Goal: Transaction & Acquisition: Purchase product/service

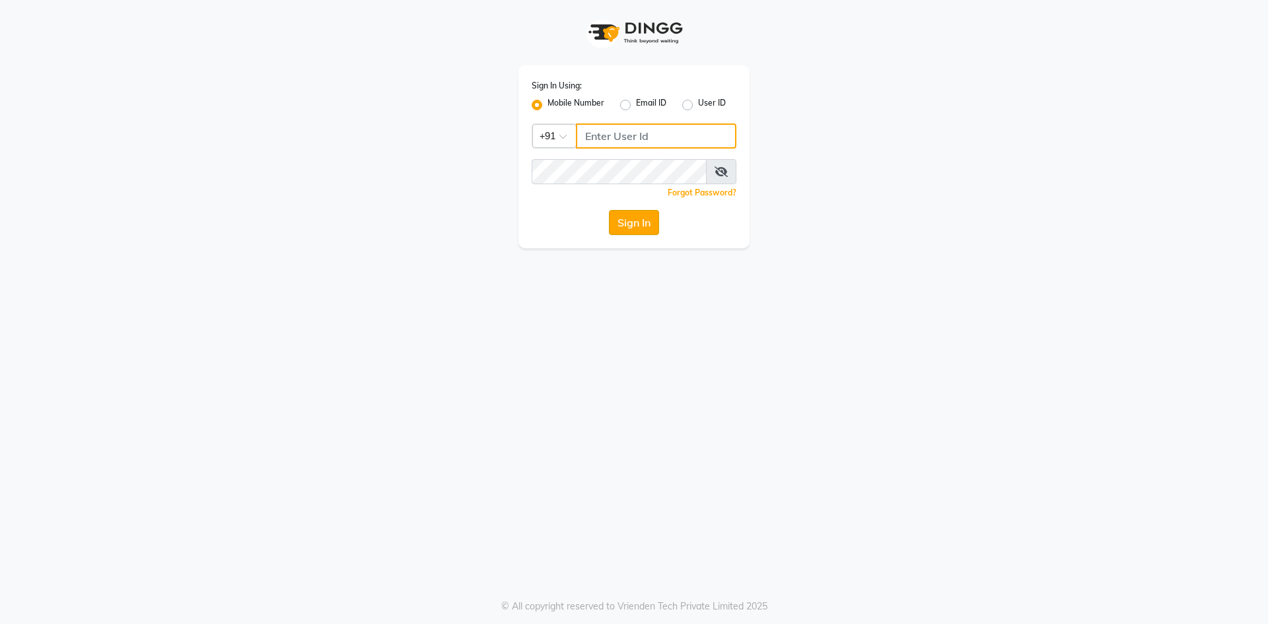
type input "8130308445"
click at [636, 223] on button "Sign In" at bounding box center [634, 222] width 50 height 25
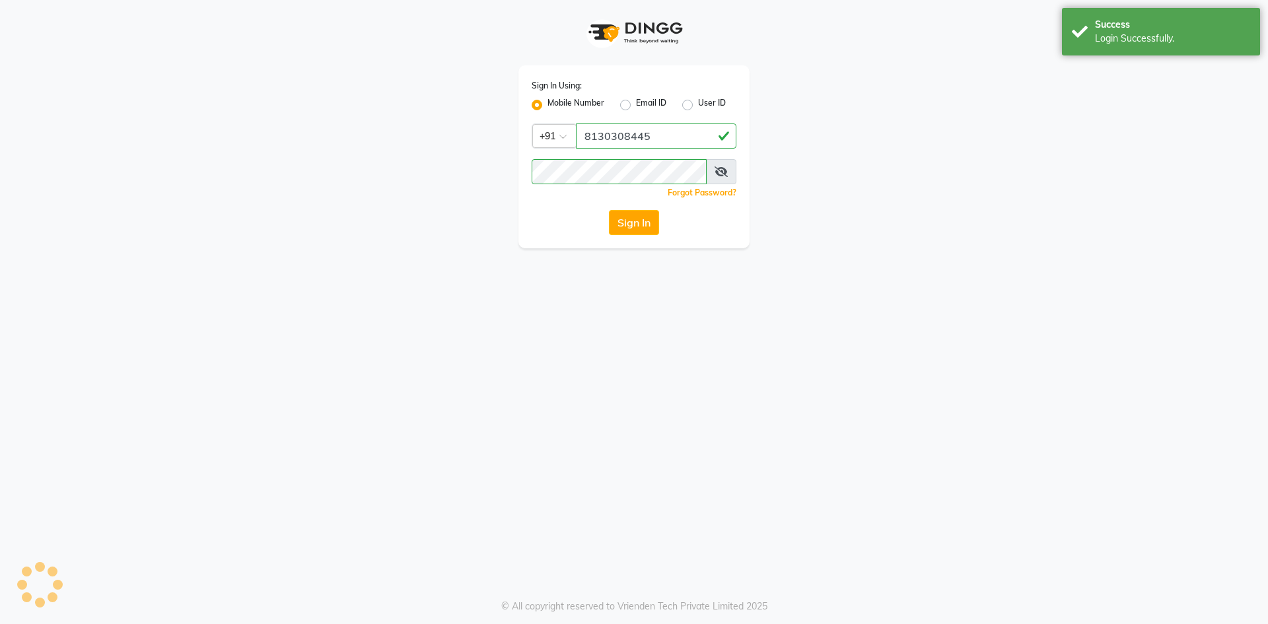
select select "4726"
select select "service"
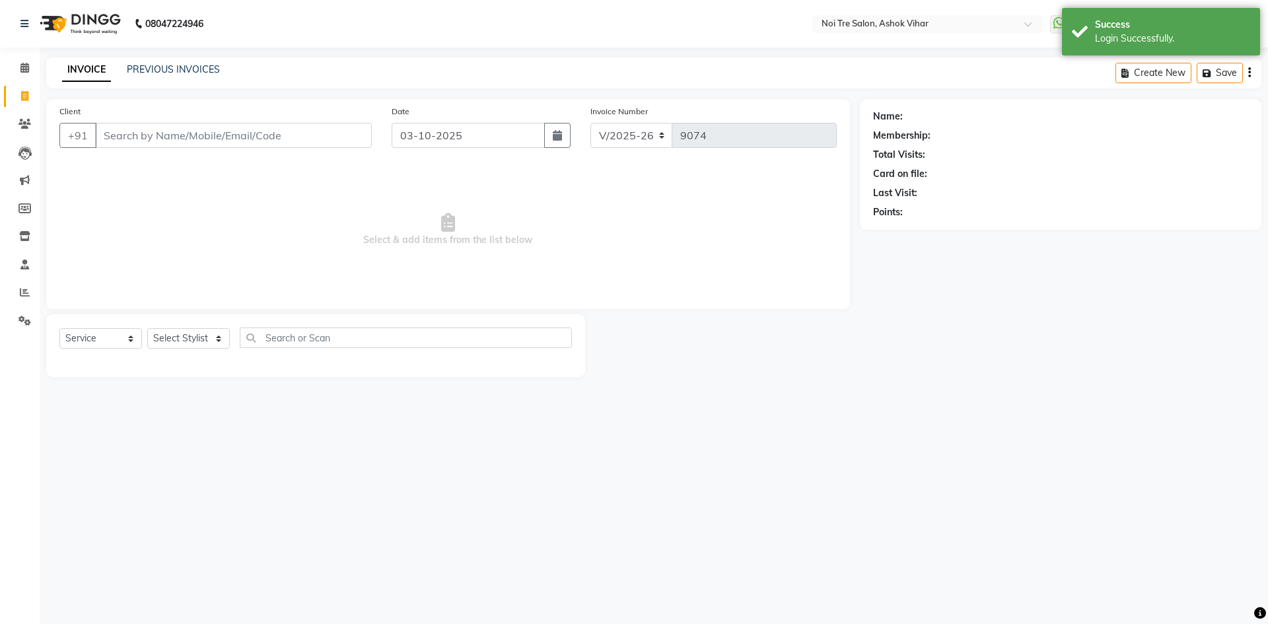
click at [20, 30] on div "08047224946" at bounding box center [112, 23] width 203 height 37
click at [24, 26] on icon at bounding box center [24, 23] width 8 height 9
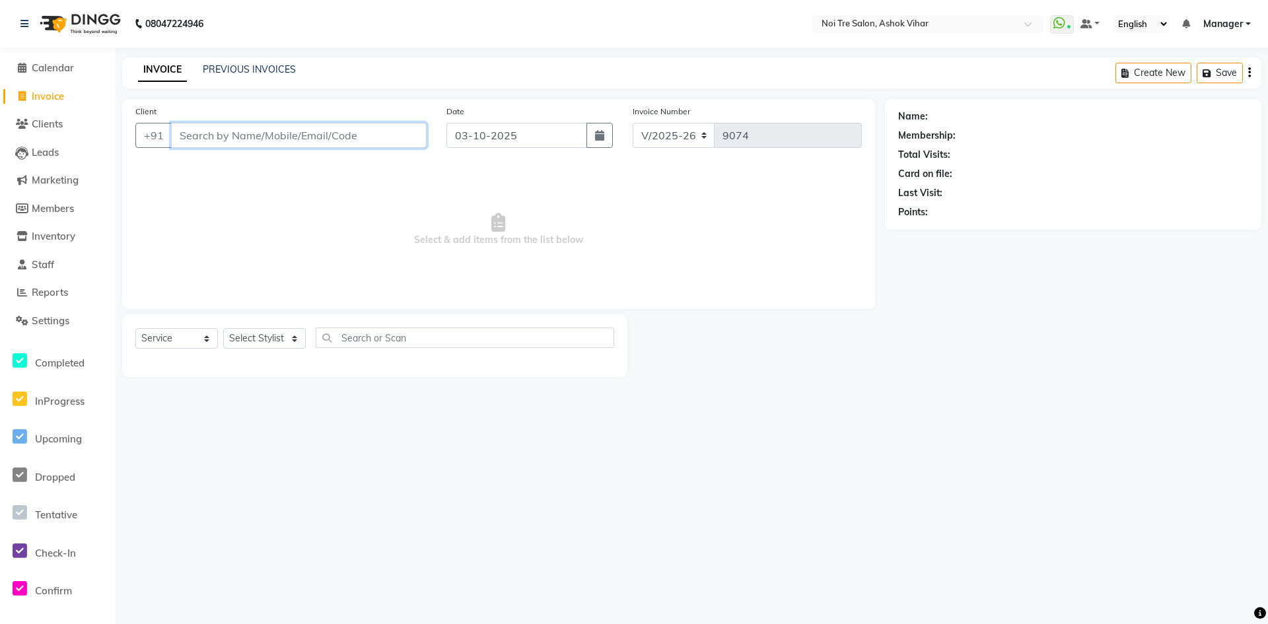
click at [252, 139] on input "Client" at bounding box center [299, 135] width 256 height 25
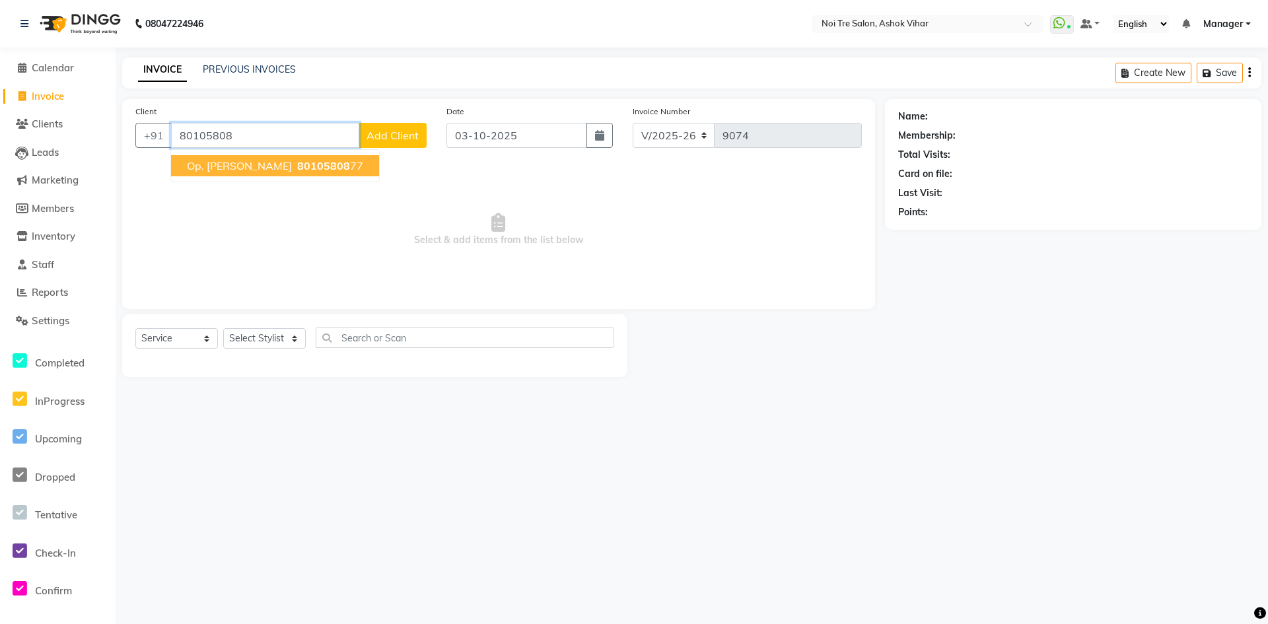
click at [307, 166] on span "80105808" at bounding box center [323, 165] width 53 height 13
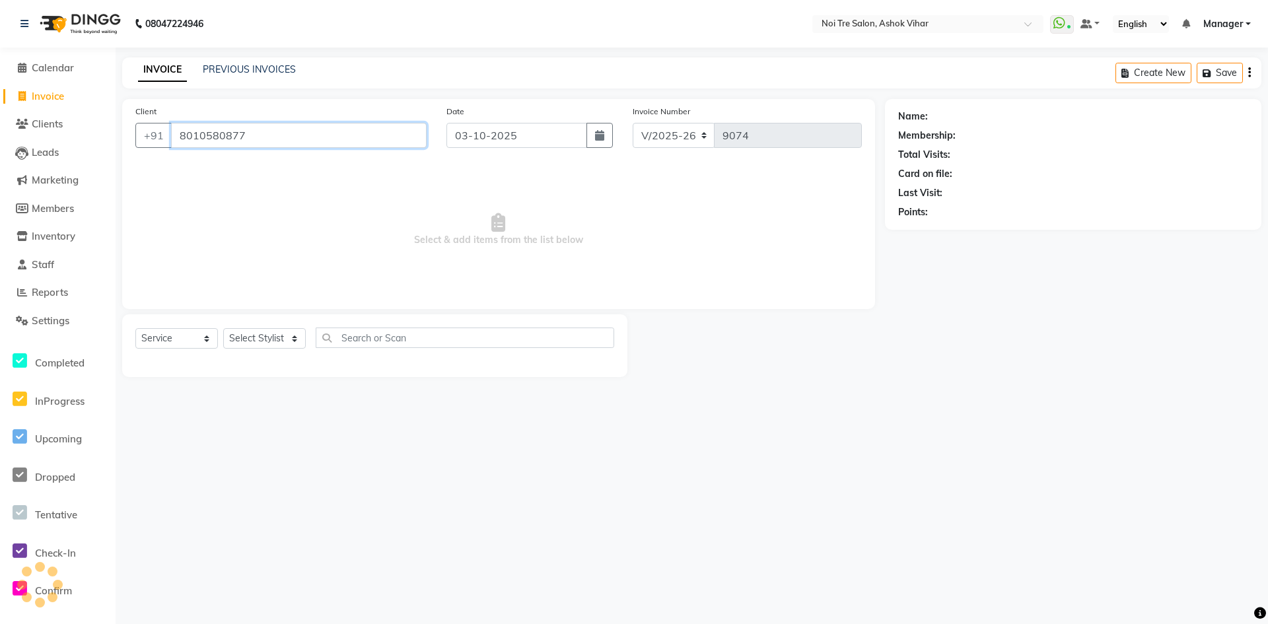
type input "8010580877"
click at [938, 228] on icon "button" at bounding box center [934, 230] width 9 height 9
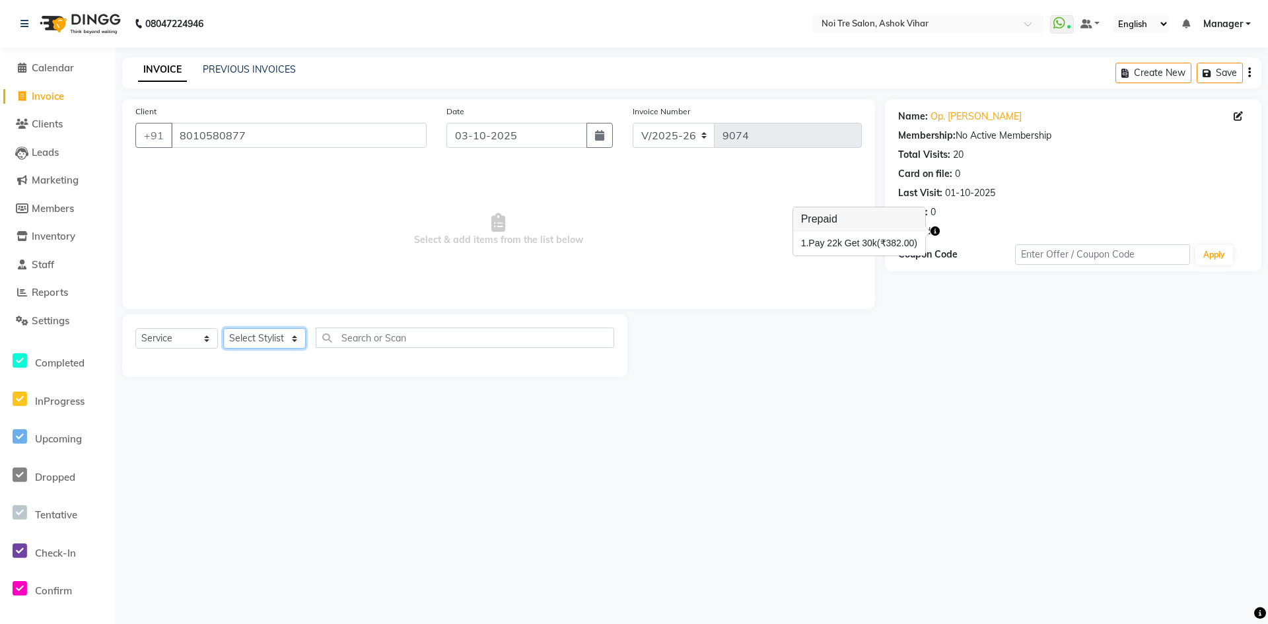
click at [268, 336] on select "Select Stylist [PERSON_NAME] Aas Admin Ajay [PERSON_NAME] [PERSON_NAME] [PERSON…" at bounding box center [264, 338] width 83 height 20
click at [254, 339] on select "Select Stylist [PERSON_NAME] Aas Admin Ajay [PERSON_NAME] [PERSON_NAME] [PERSON…" at bounding box center [264, 338] width 83 height 20
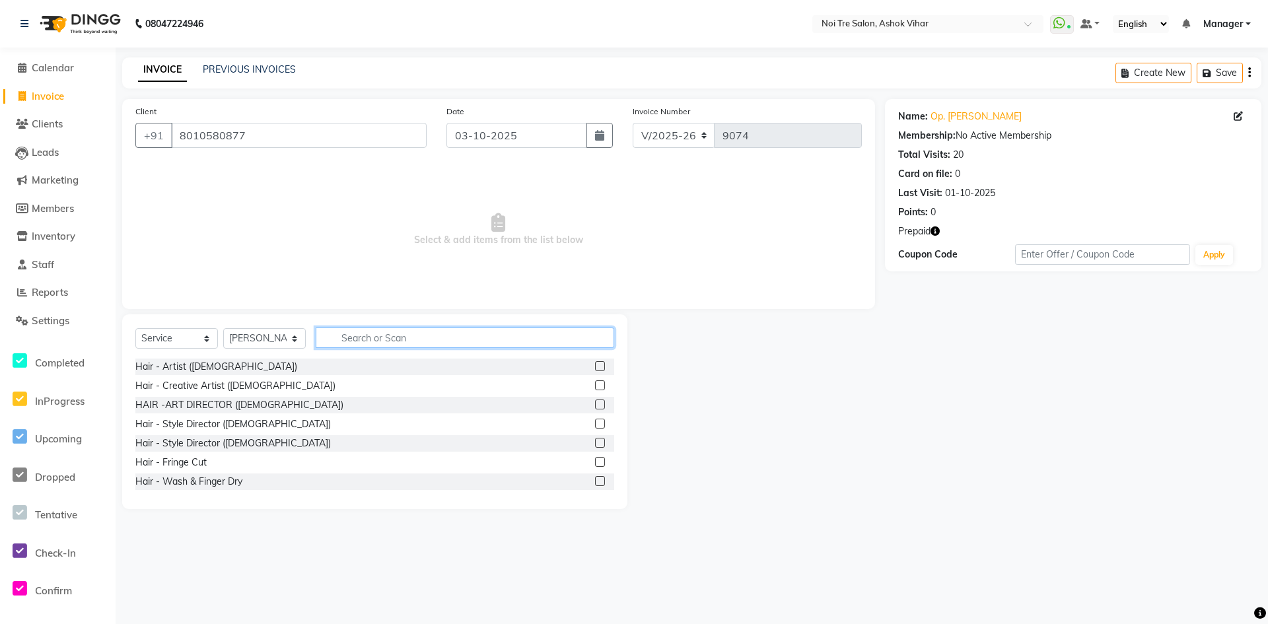
click at [318, 328] on input "text" at bounding box center [465, 337] width 298 height 20
click at [277, 342] on select "Select Stylist [PERSON_NAME] Aas Admin Ajay [PERSON_NAME] [PERSON_NAME] [PERSON…" at bounding box center [264, 338] width 83 height 20
select select "62466"
click at [932, 234] on icon "button" at bounding box center [934, 230] width 9 height 9
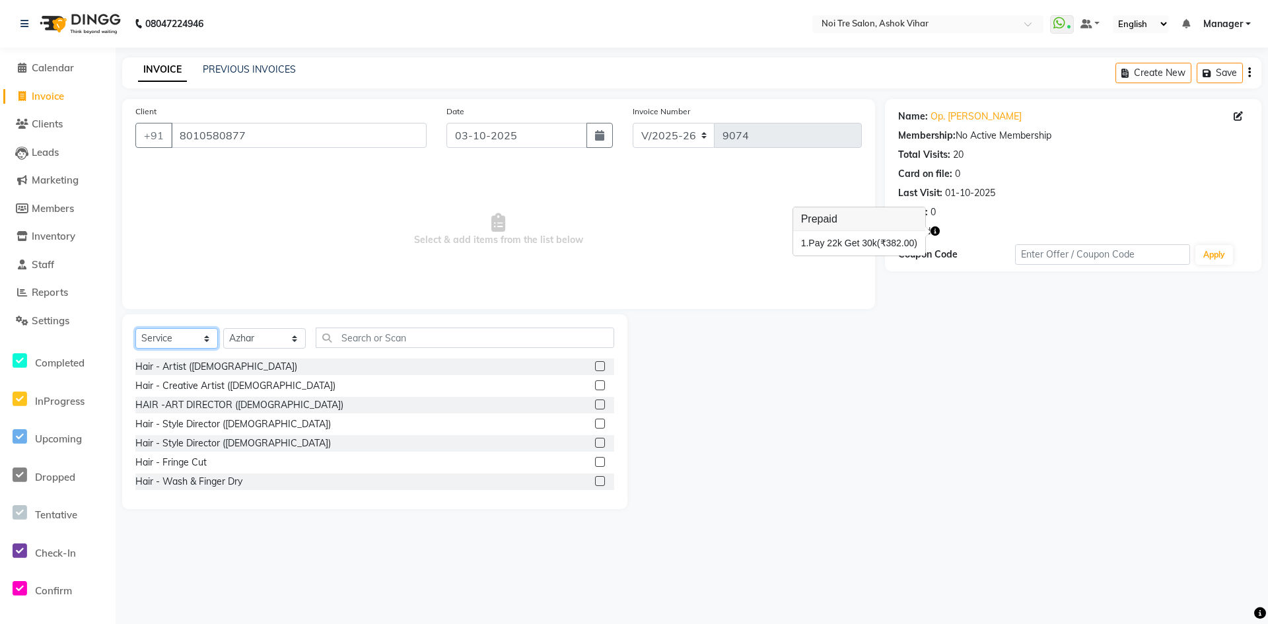
click at [192, 341] on select "Select Service Product Membership Package Voucher Prepaid Gift Card" at bounding box center [176, 338] width 83 height 20
select select "P"
click at [135, 328] on select "Select Service Product Membership Package Voucher Prepaid Gift Card" at bounding box center [176, 338] width 83 height 20
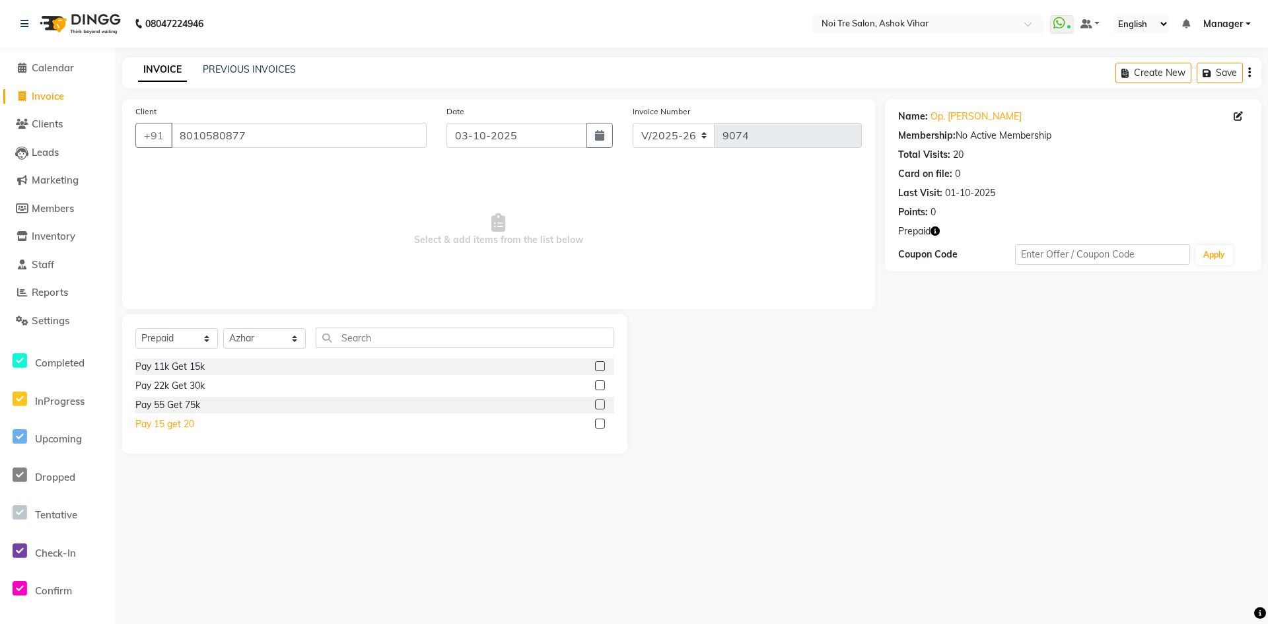
click at [175, 426] on div "Pay 15 get 20" at bounding box center [164, 424] width 59 height 14
checkbox input "false"
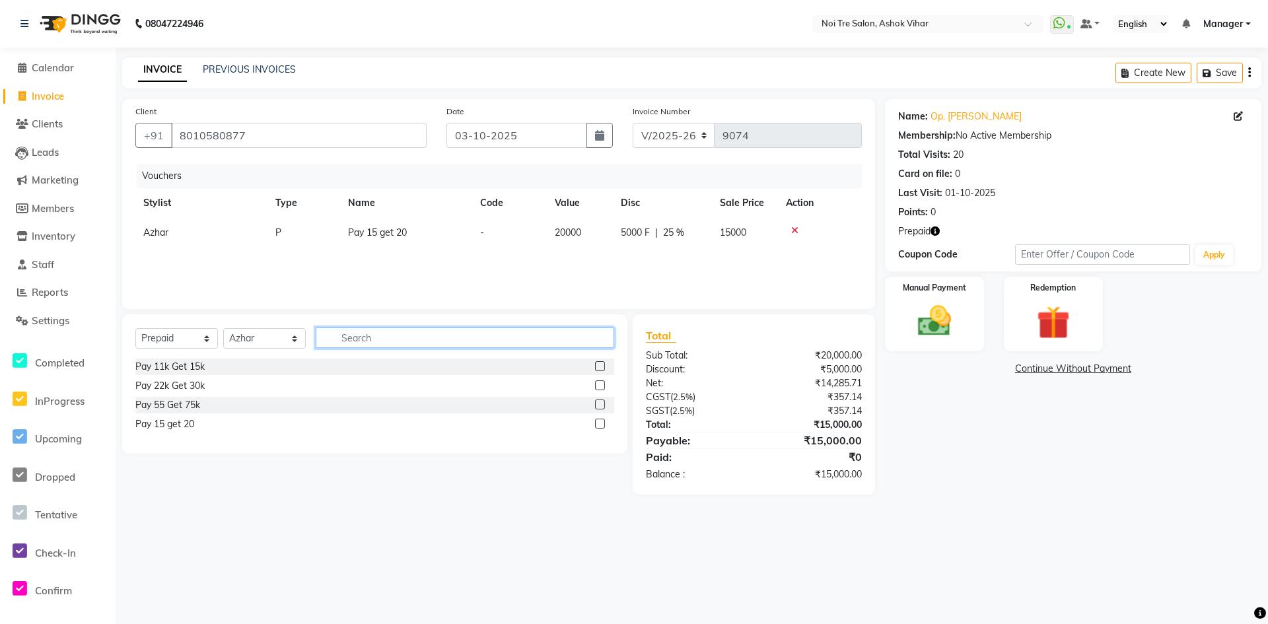
click at [370, 335] on input "text" at bounding box center [465, 337] width 298 height 20
click at [911, 304] on img at bounding box center [934, 321] width 57 height 40
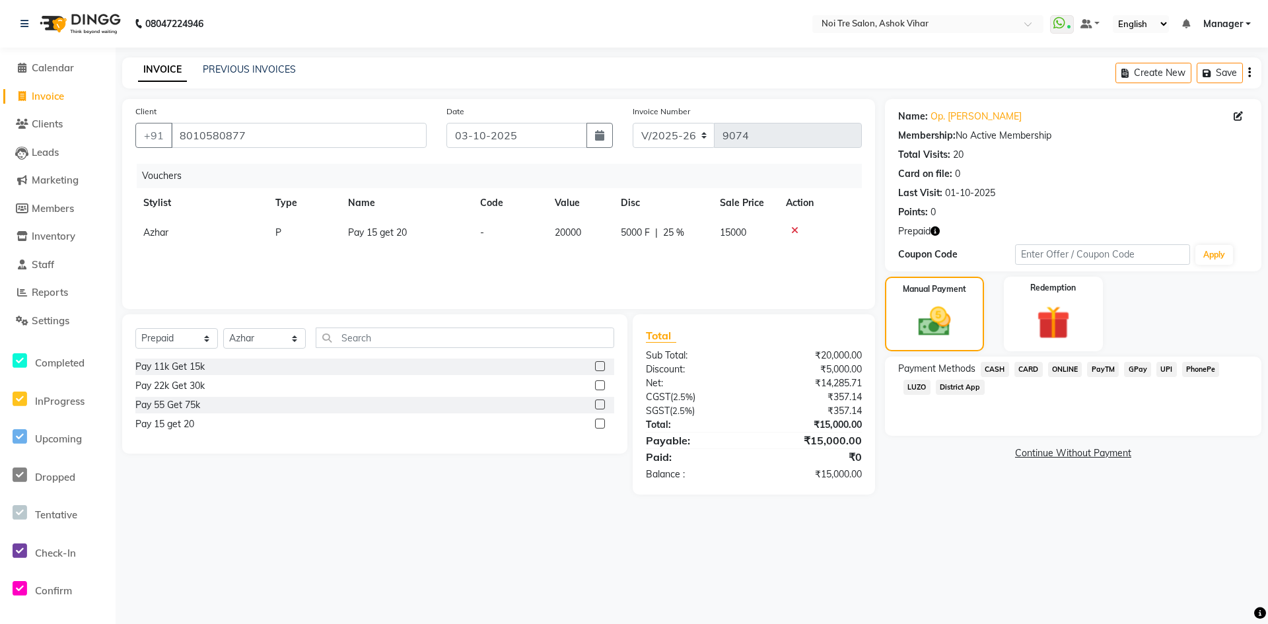
click at [1011, 371] on div "CARD" at bounding box center [1026, 371] width 34 height 18
click at [1003, 372] on span "CASH" at bounding box center [994, 369] width 28 height 15
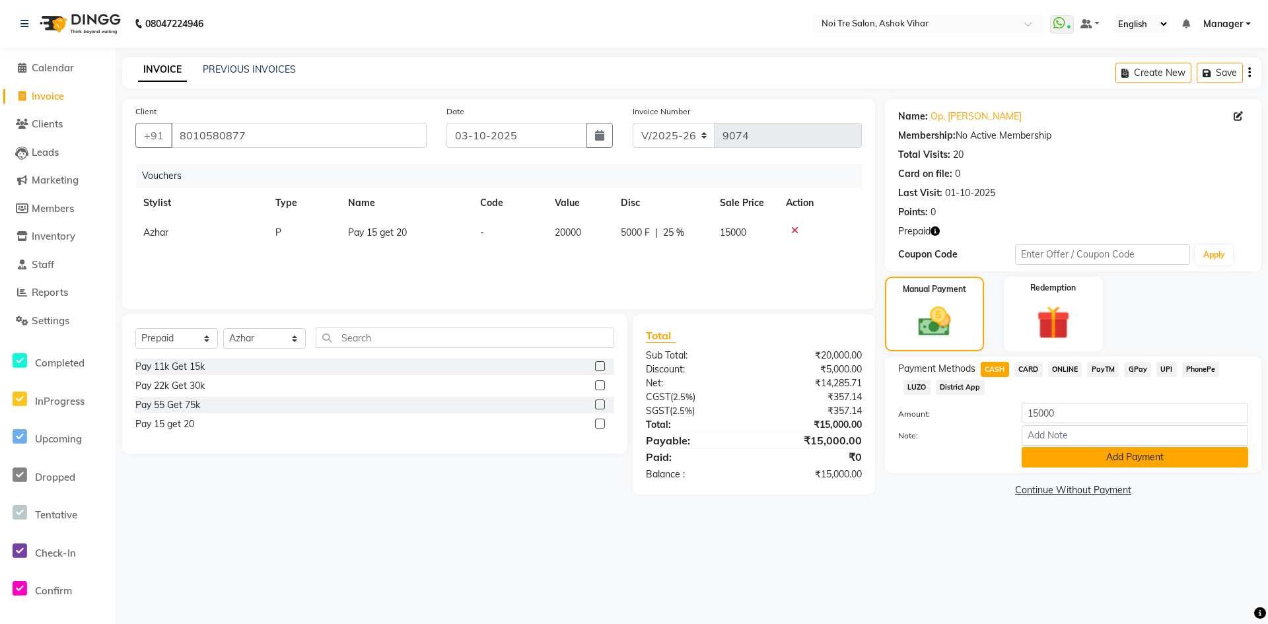
click at [1027, 458] on button "Add Payment" at bounding box center [1134, 457] width 226 height 20
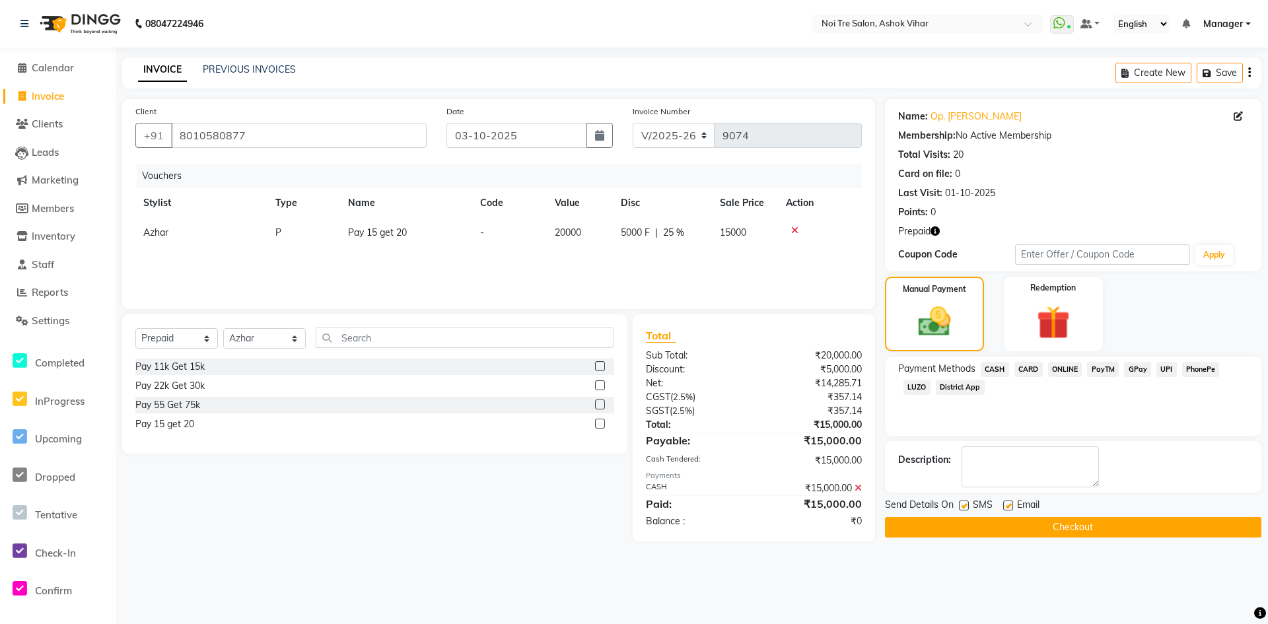
click at [1012, 532] on button "Checkout" at bounding box center [1073, 527] width 376 height 20
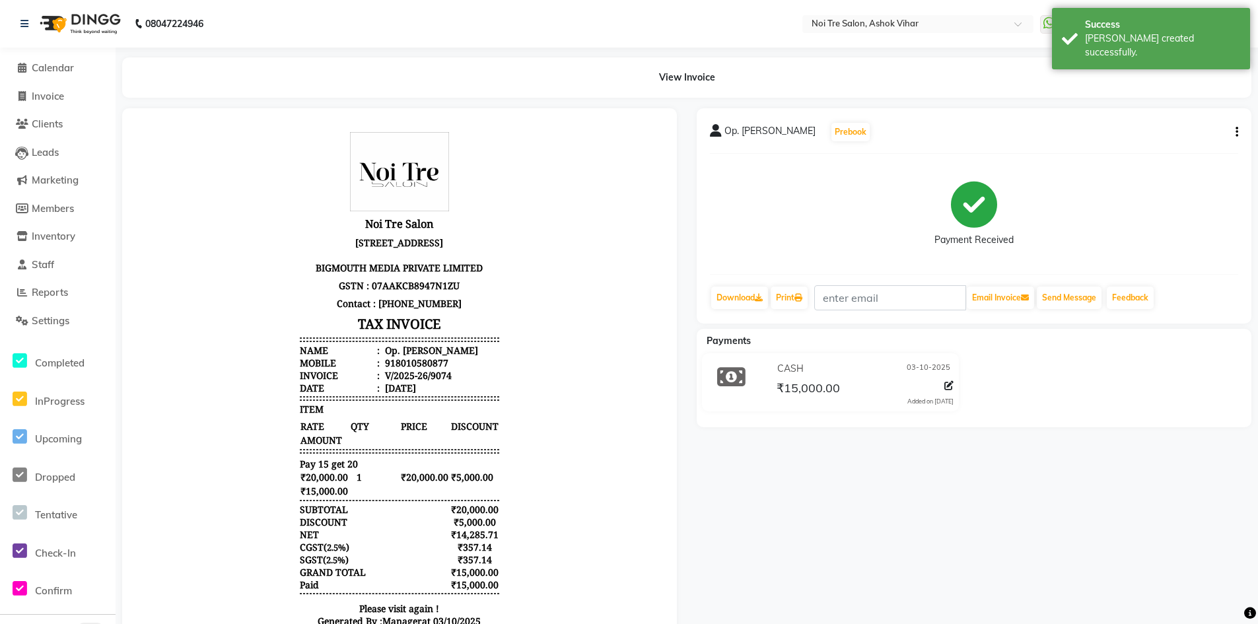
click at [411, 368] on div "918010580877" at bounding box center [415, 363] width 66 height 13
copy div "918010580877"
click at [43, 98] on span "Invoice" at bounding box center [48, 96] width 32 height 13
select select "4726"
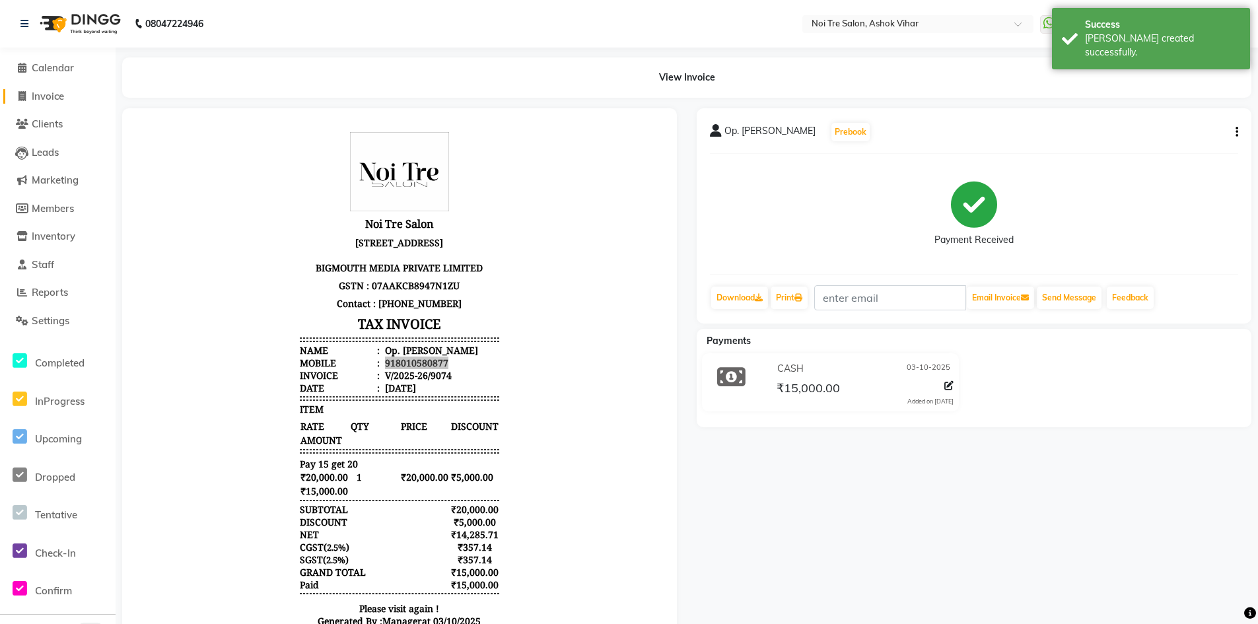
select select "service"
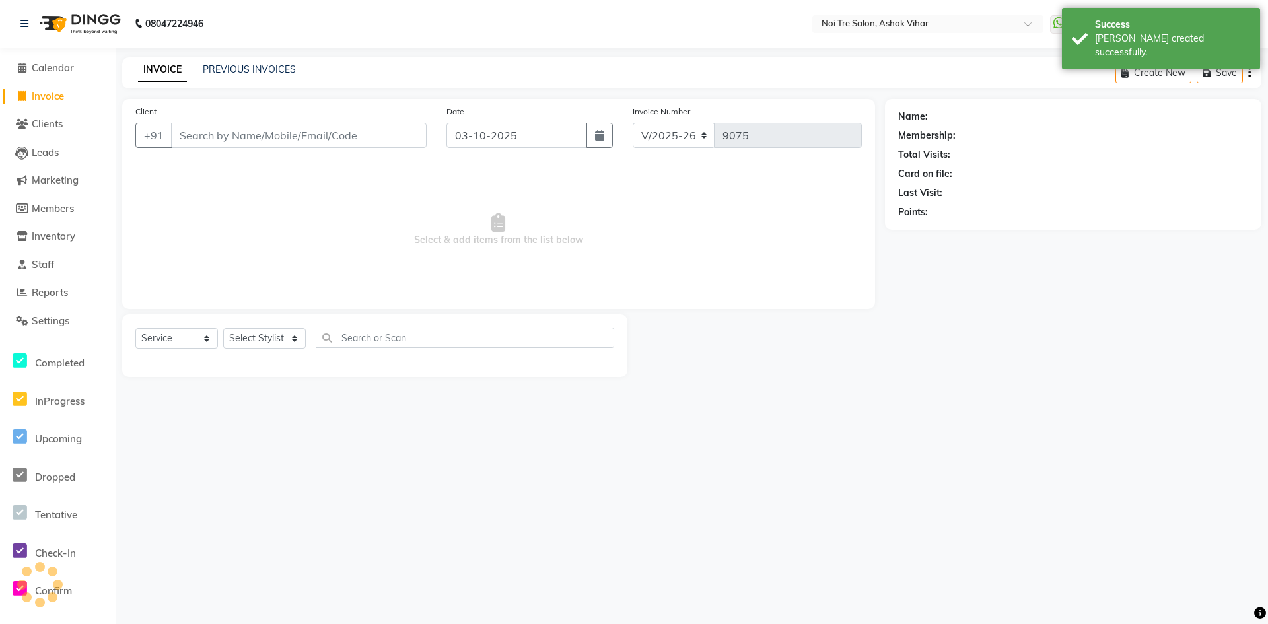
click at [227, 139] on input "Client" at bounding box center [299, 135] width 256 height 25
type input "918010580877"
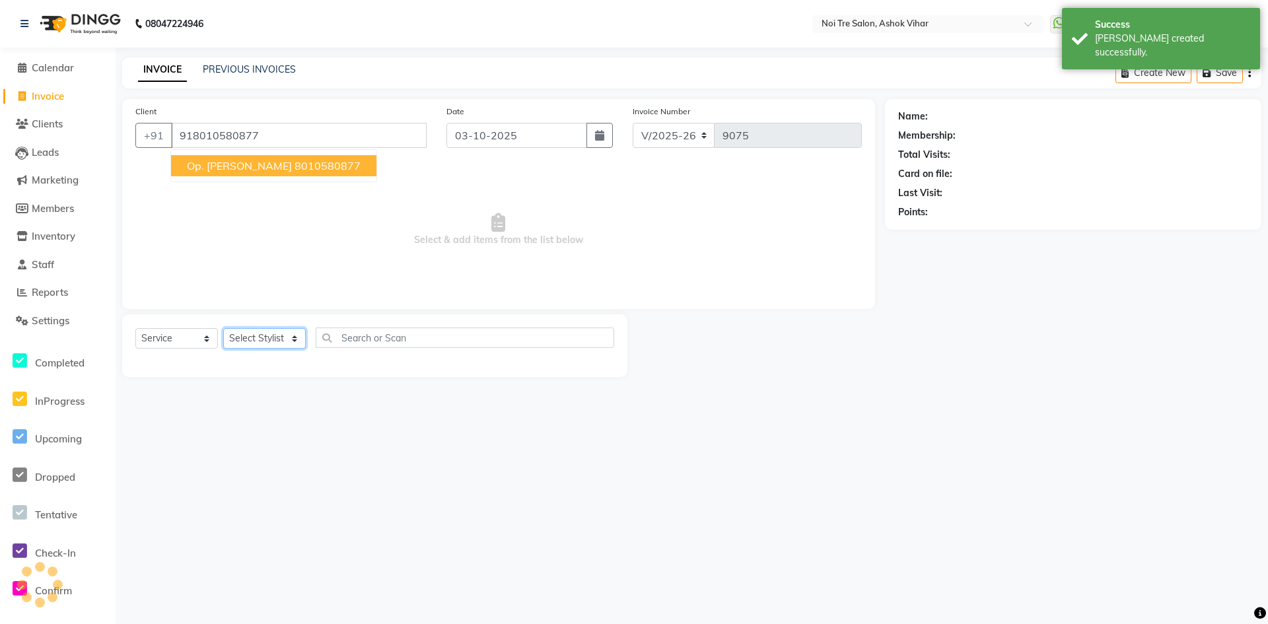
click at [243, 343] on select "Select Stylist" at bounding box center [264, 338] width 83 height 20
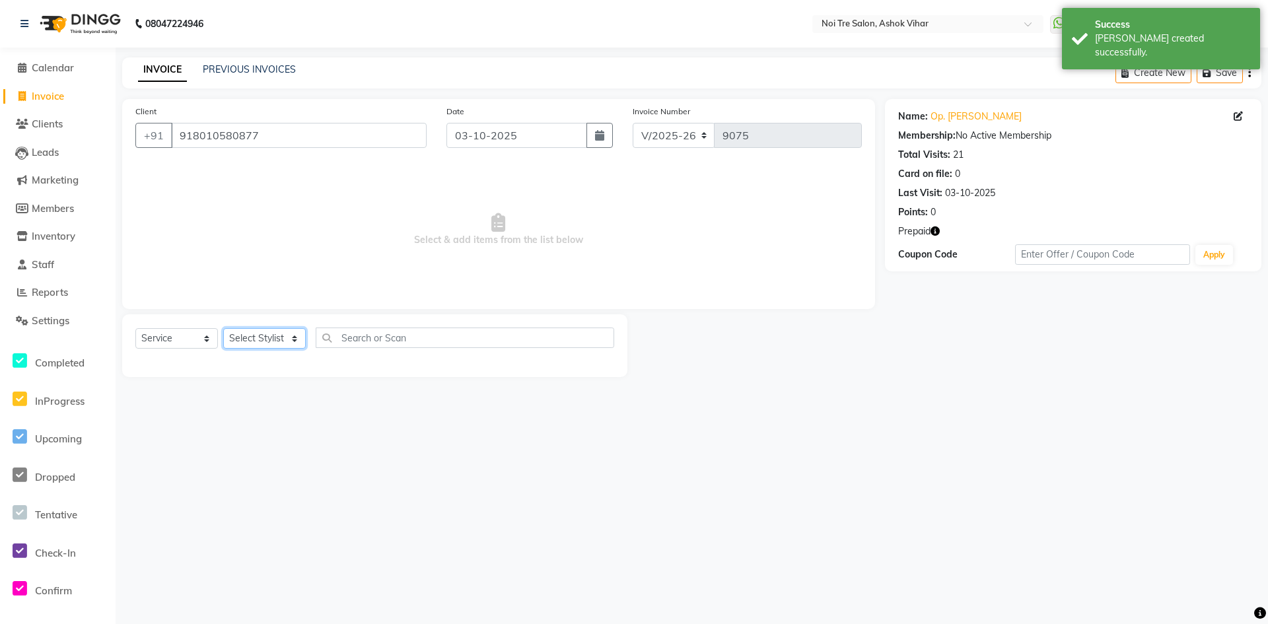
click at [269, 342] on select "Select Stylist [PERSON_NAME] Aas Admin Ajay [PERSON_NAME] [PERSON_NAME] [PERSON…" at bounding box center [264, 338] width 83 height 20
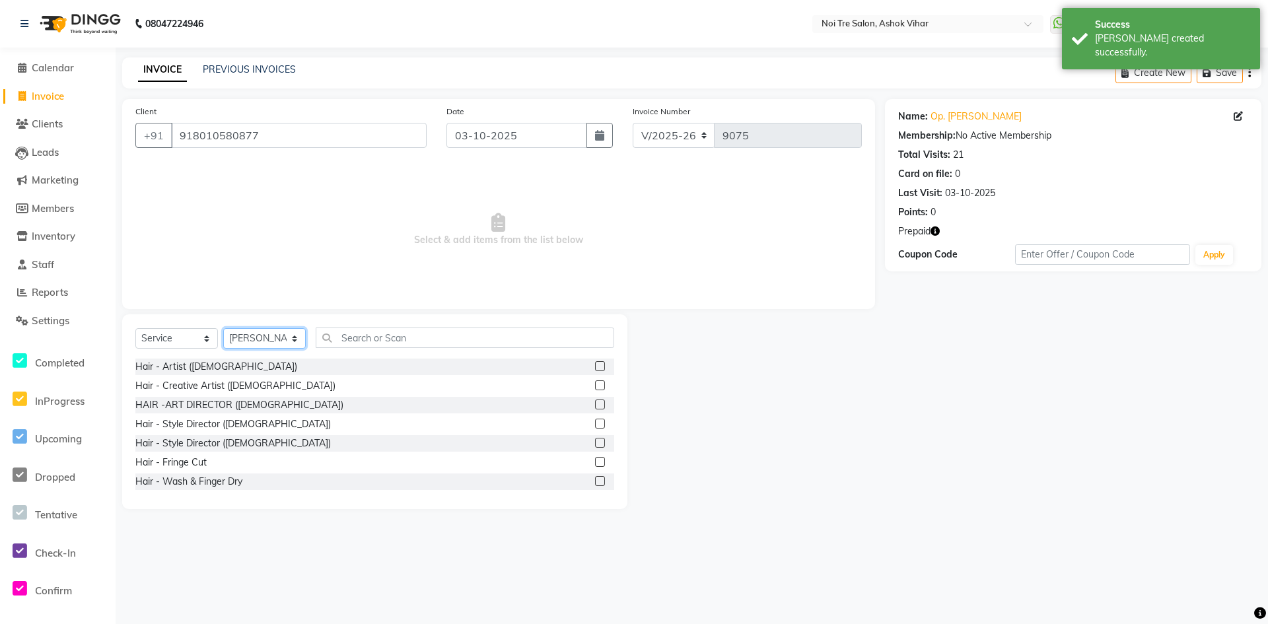
select select "62466"
click at [351, 336] on input "text" at bounding box center [465, 337] width 298 height 20
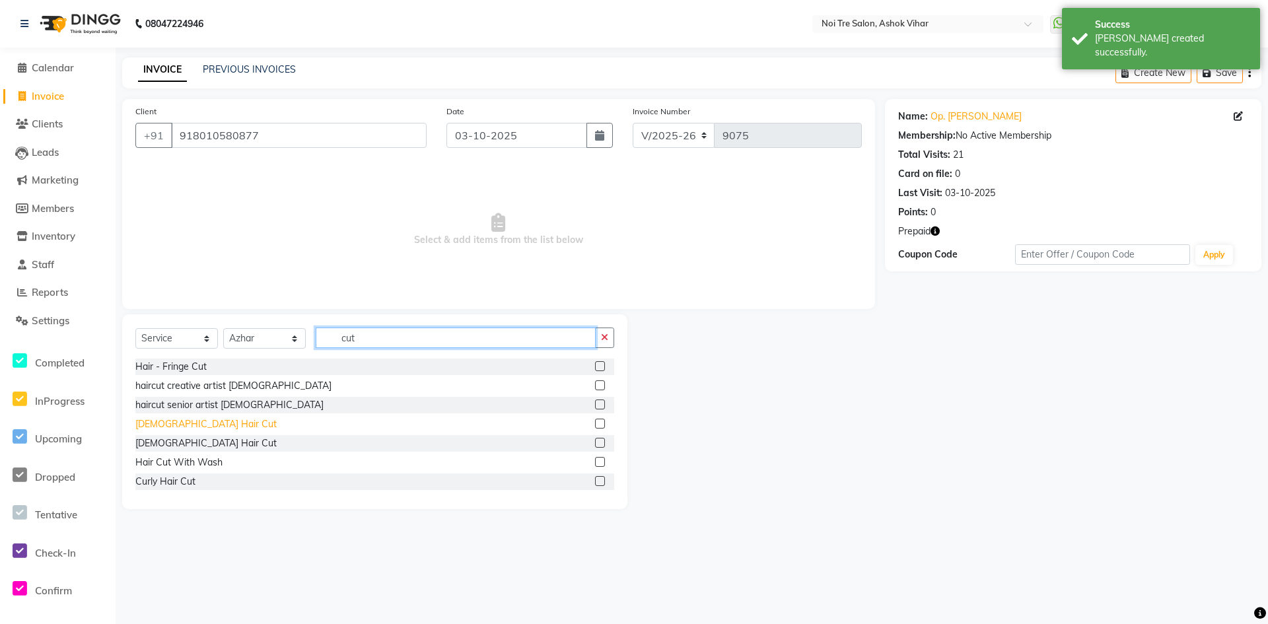
type input "cut"
click at [179, 425] on div "[DEMOGRAPHIC_DATA] Hair Cut" at bounding box center [205, 424] width 141 height 14
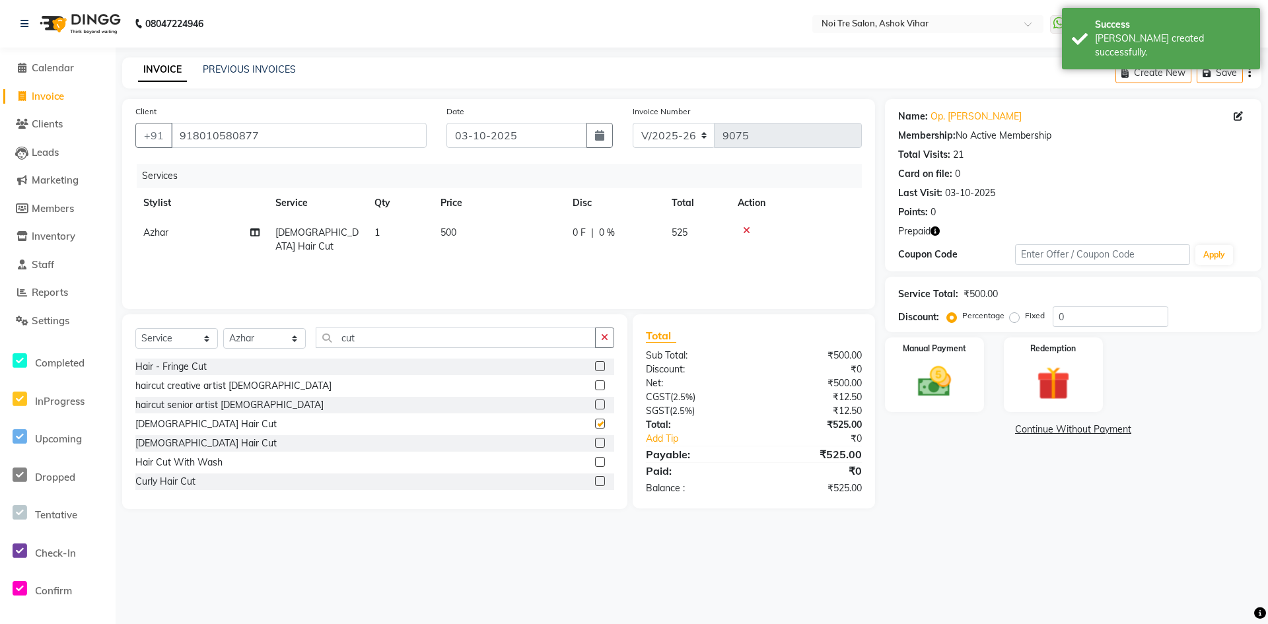
checkbox input "false"
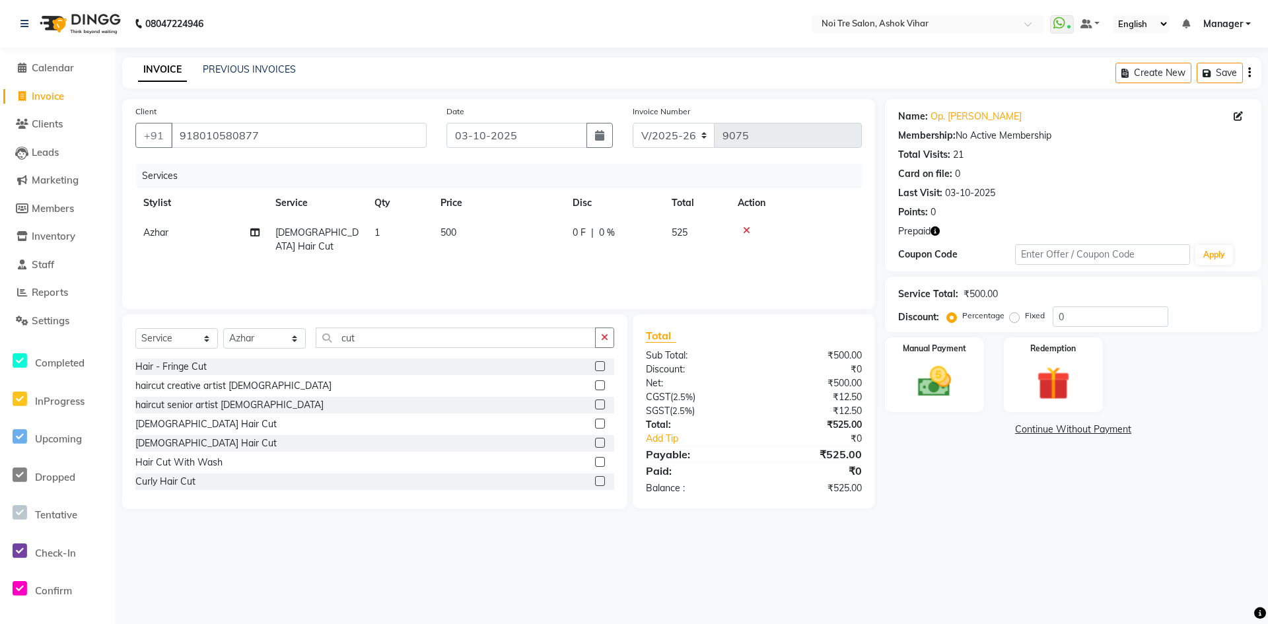
click at [542, 252] on div "Services Stylist Service Qty Price Disc Total Action Azhar [DEMOGRAPHIC_DATA] H…" at bounding box center [498, 230] width 726 height 132
click at [545, 244] on td "500" at bounding box center [498, 240] width 132 height 44
select select "62466"
click at [545, 244] on input "500" at bounding box center [560, 236] width 116 height 20
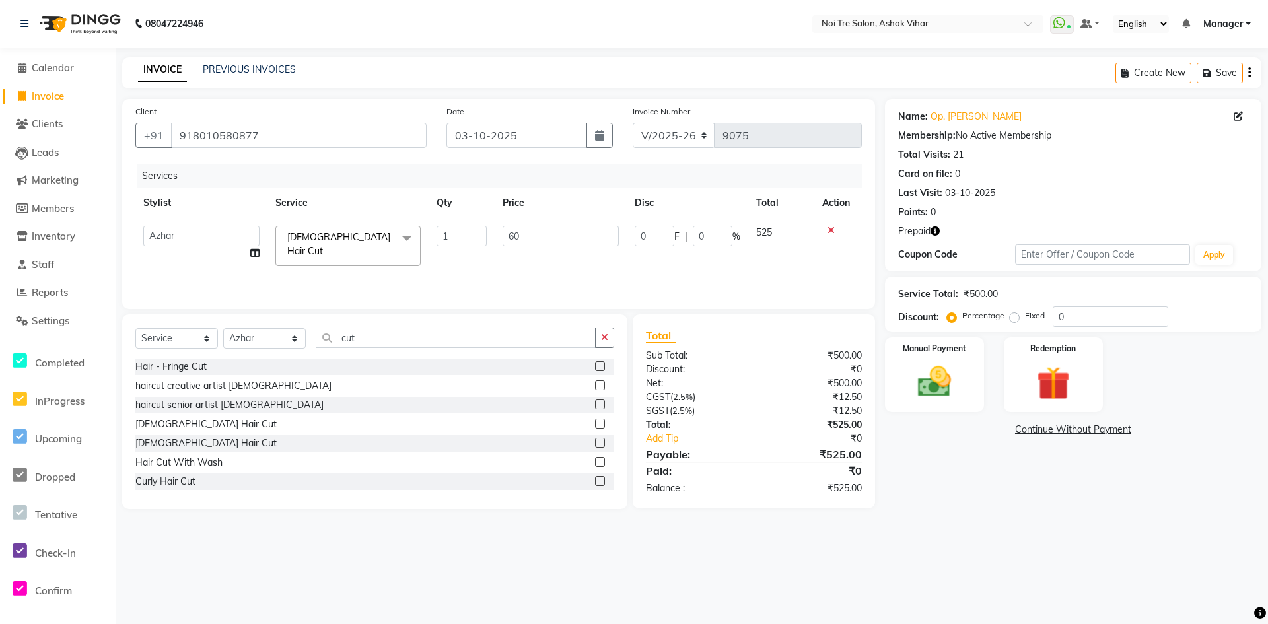
type input "600"
click at [549, 257] on div "Services Stylist Service Qty Price Disc Total Action [PERSON_NAME] Aas Admin [P…" at bounding box center [498, 230] width 726 height 132
drag, startPoint x: 1037, startPoint y: 349, endPoint x: 1066, endPoint y: 411, distance: 68.5
click at [1037, 350] on label "Redemption" at bounding box center [1053, 347] width 48 height 13
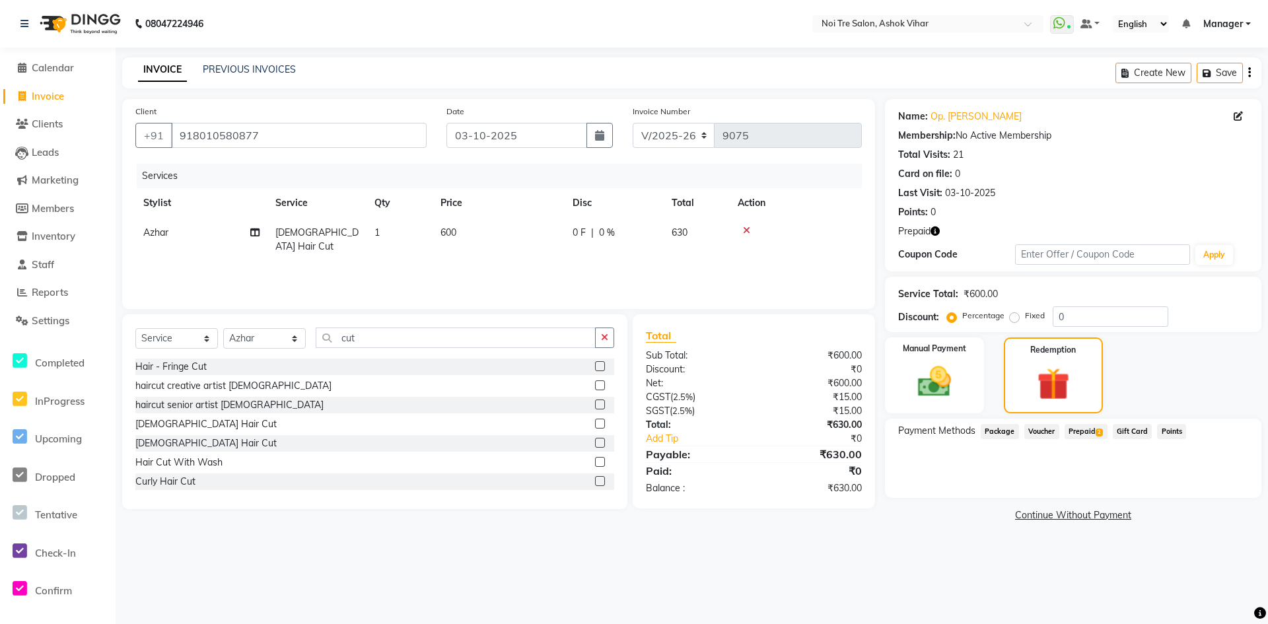
click at [1092, 424] on span "Prepaid 2" at bounding box center [1085, 431] width 43 height 15
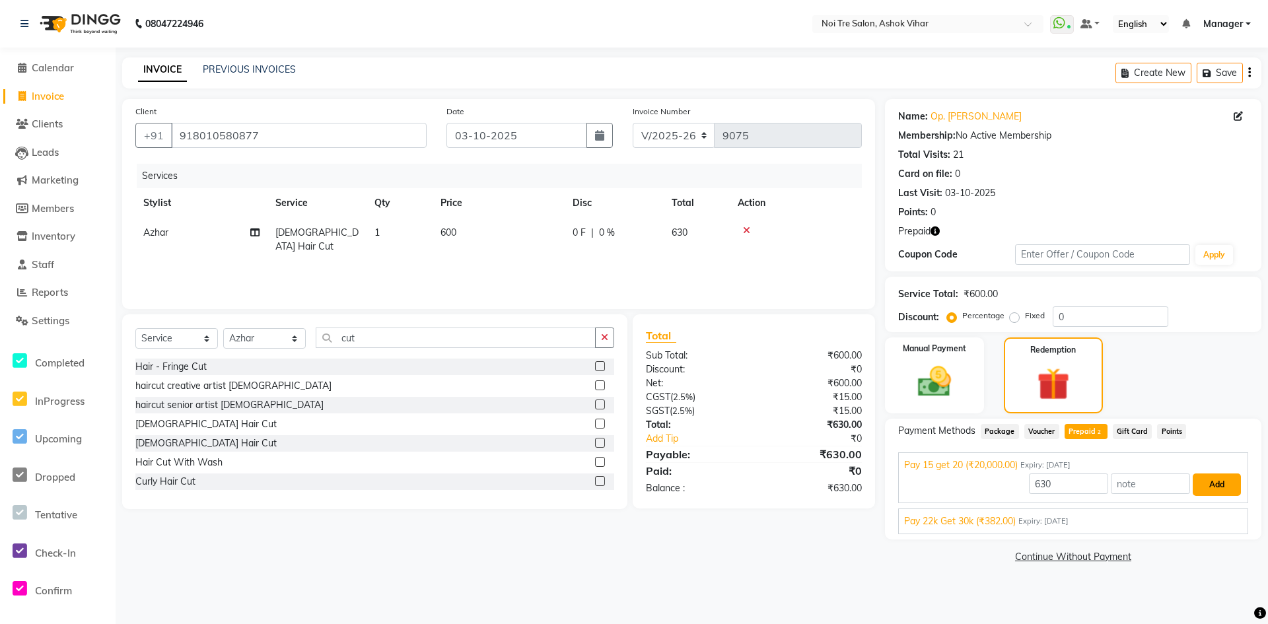
click at [1213, 481] on button "Add" at bounding box center [1216, 484] width 48 height 22
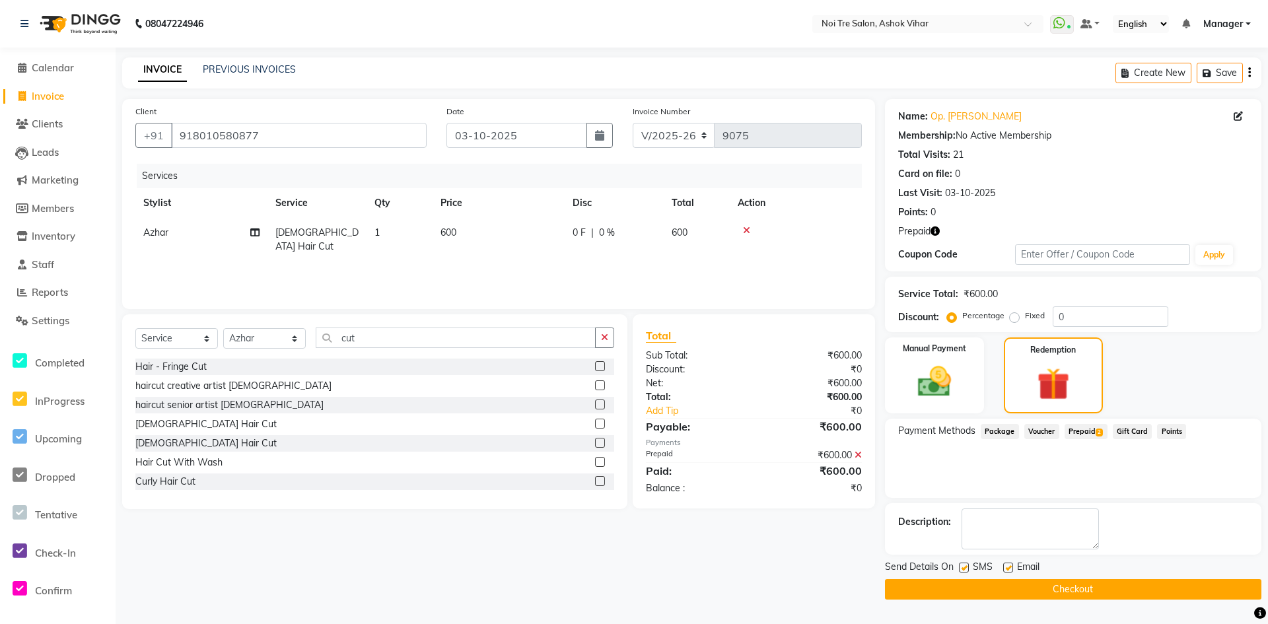
click at [860, 457] on icon at bounding box center [857, 454] width 7 height 9
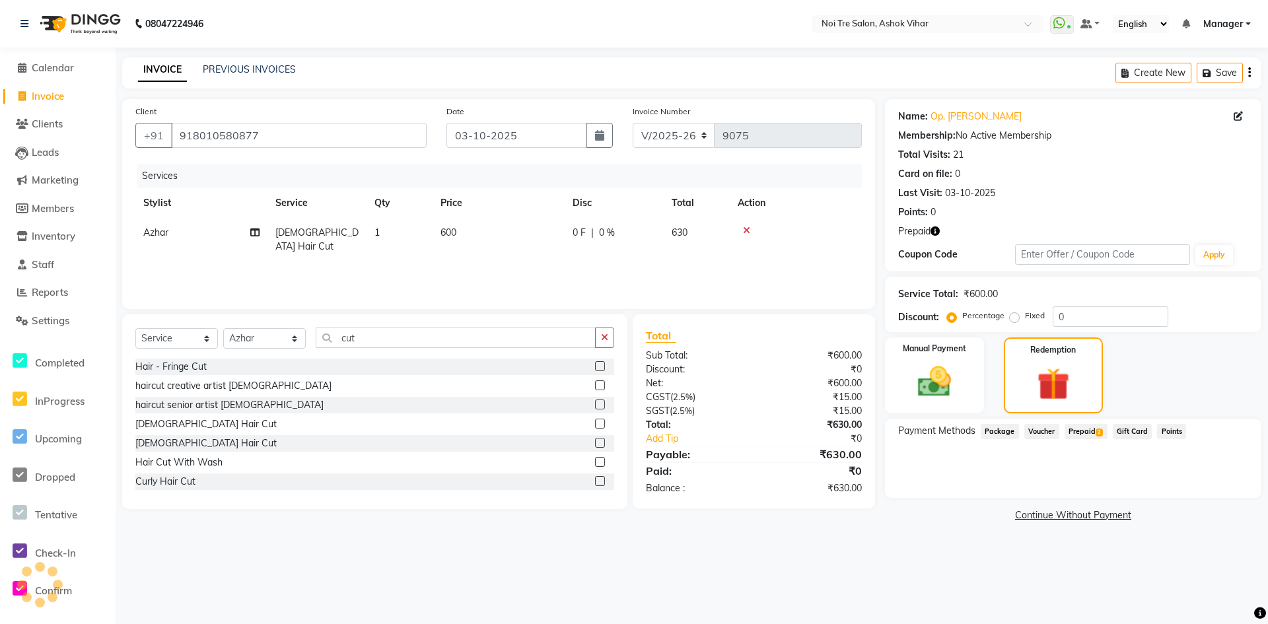
click at [1079, 434] on span "Prepaid 2" at bounding box center [1085, 431] width 43 height 15
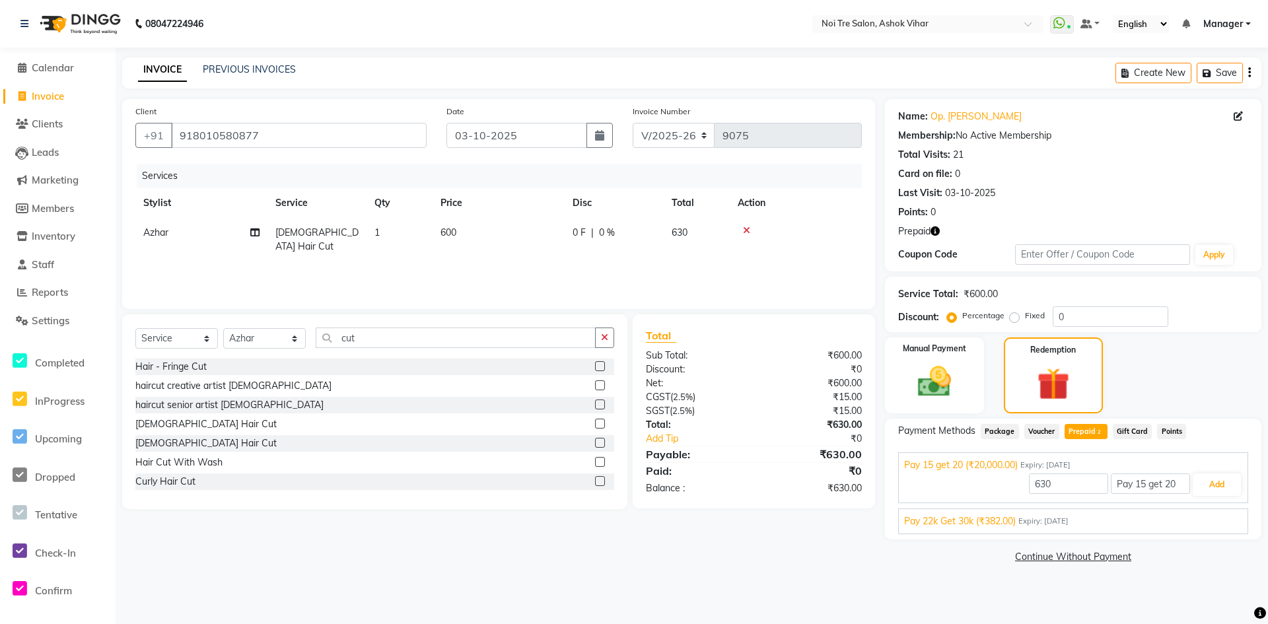
click at [1083, 512] on div "Pay 22k Get 30k (₹382.00) Expiry: [DATE] 382 Add" at bounding box center [1073, 521] width 350 height 26
click at [1183, 527] on div "Pay 22k Get 30k (₹382.00) Expiry: [DATE]" at bounding box center [1073, 521] width 338 height 14
click at [1229, 517] on button "Add" at bounding box center [1216, 515] width 48 height 22
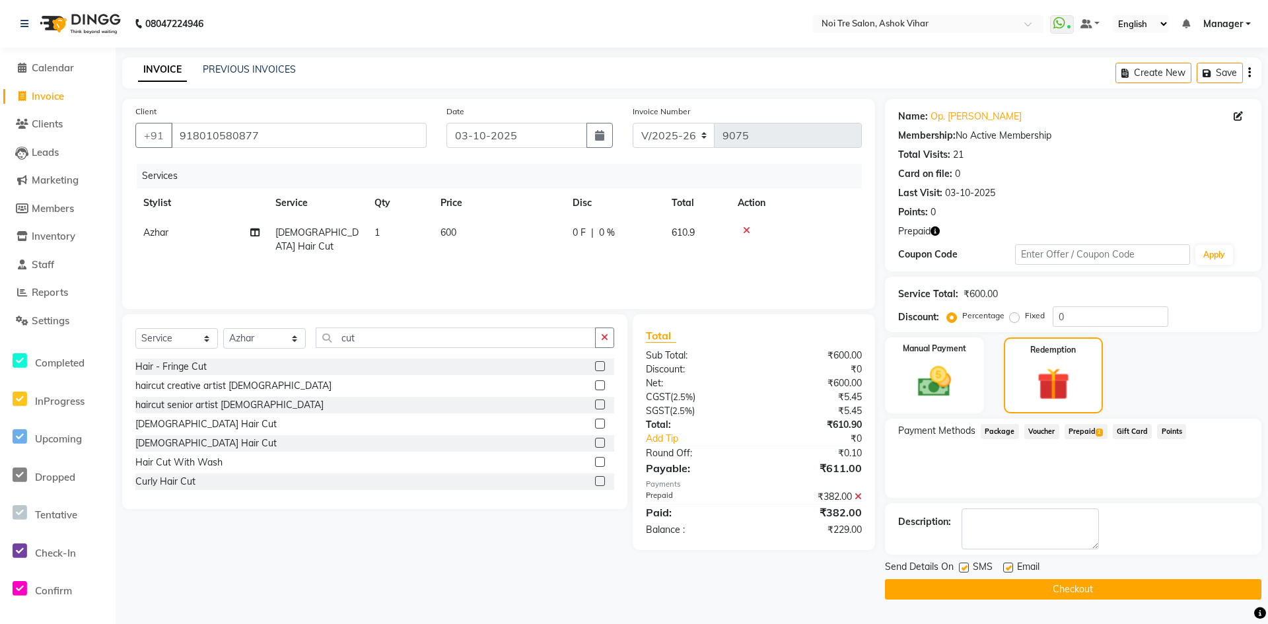
click at [1089, 432] on span "Prepaid 2" at bounding box center [1085, 431] width 43 height 15
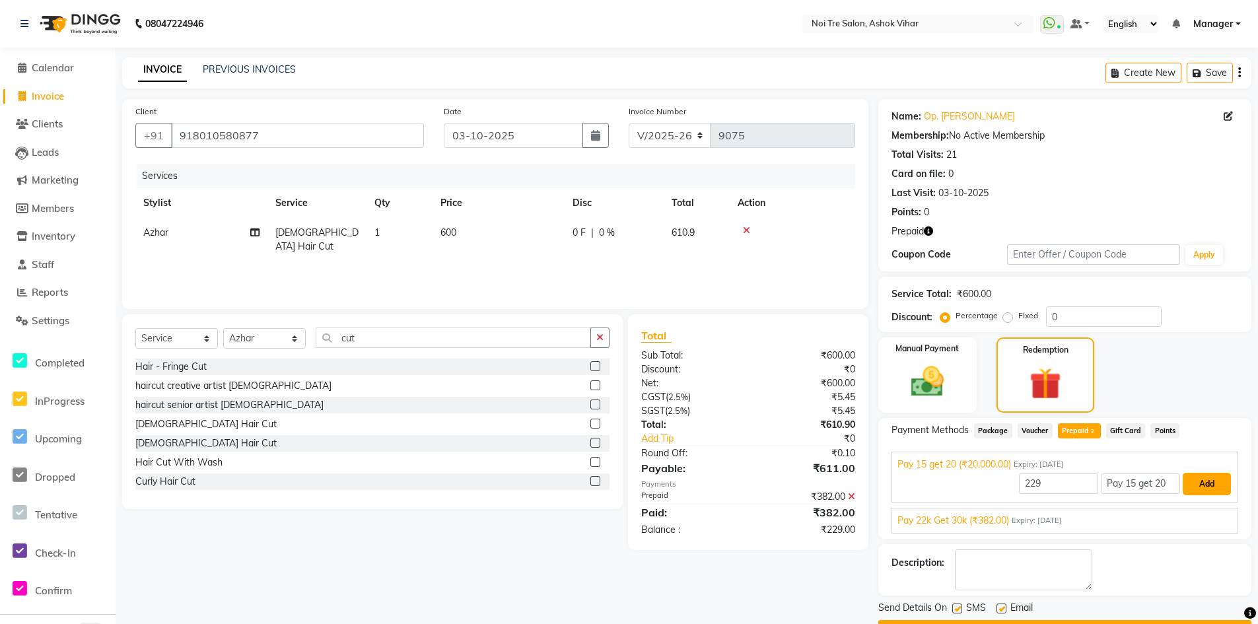
click at [1210, 484] on button "Add" at bounding box center [1207, 484] width 48 height 22
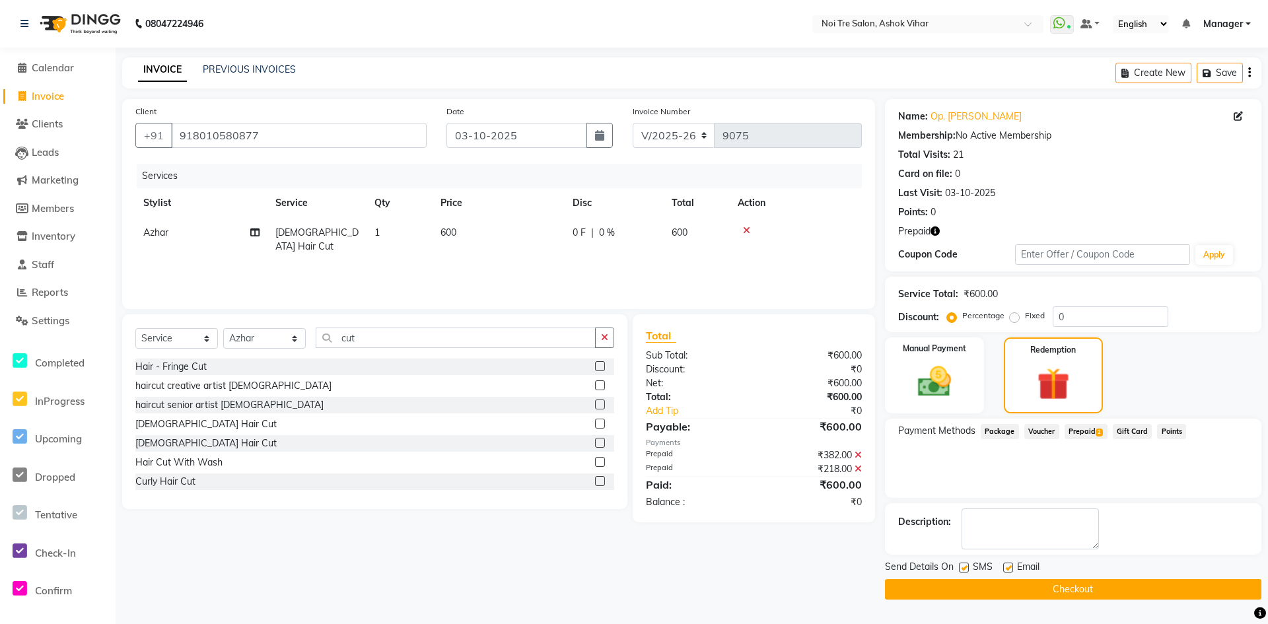
click at [1017, 588] on button "Checkout" at bounding box center [1073, 589] width 376 height 20
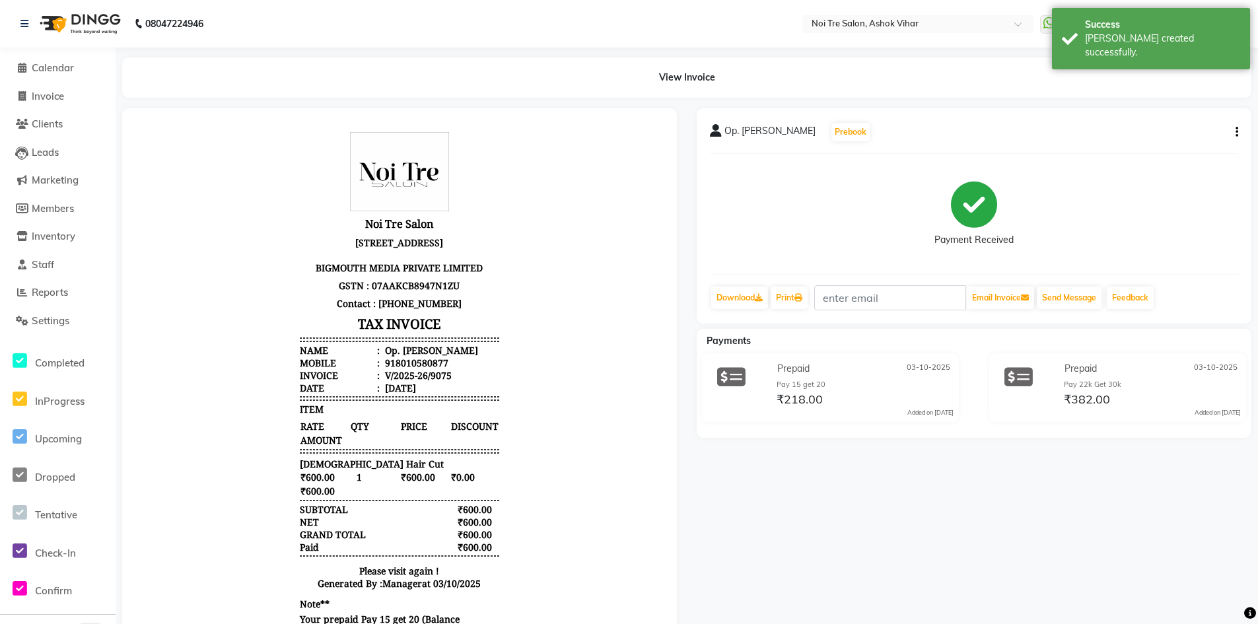
click at [403, 361] on div "918010580877" at bounding box center [415, 363] width 66 height 13
copy div "918010580877"
click at [41, 107] on li "Invoice" at bounding box center [58, 97] width 116 height 28
click at [48, 99] on span "Invoice" at bounding box center [48, 96] width 32 height 13
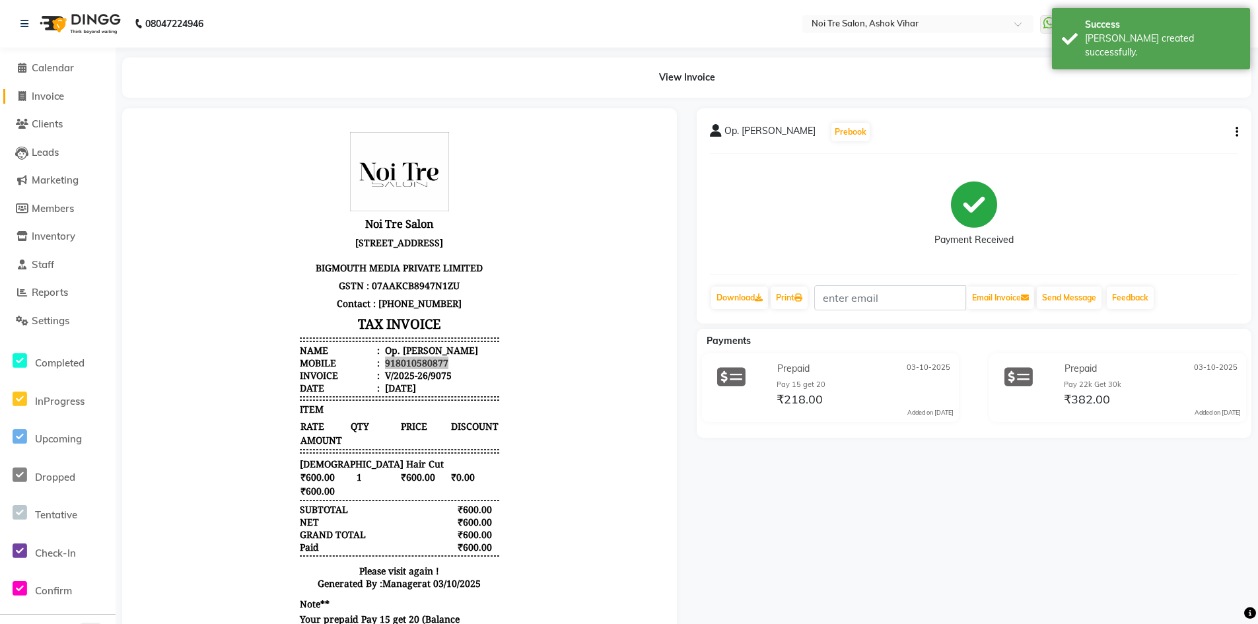
select select "service"
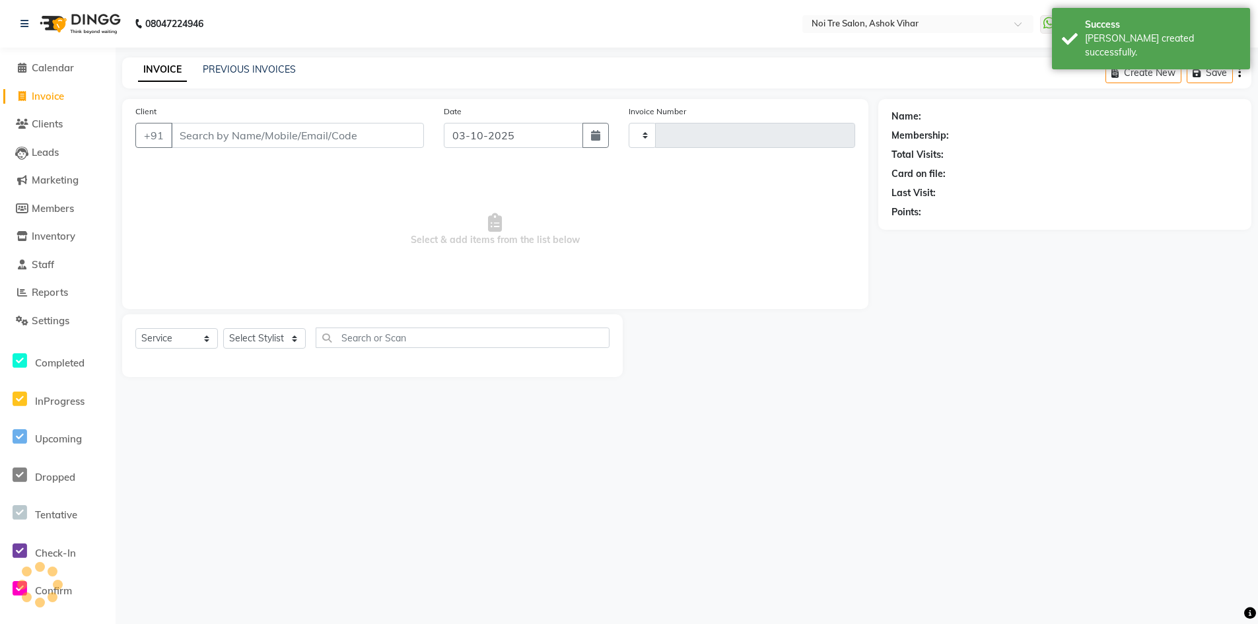
type input "9076"
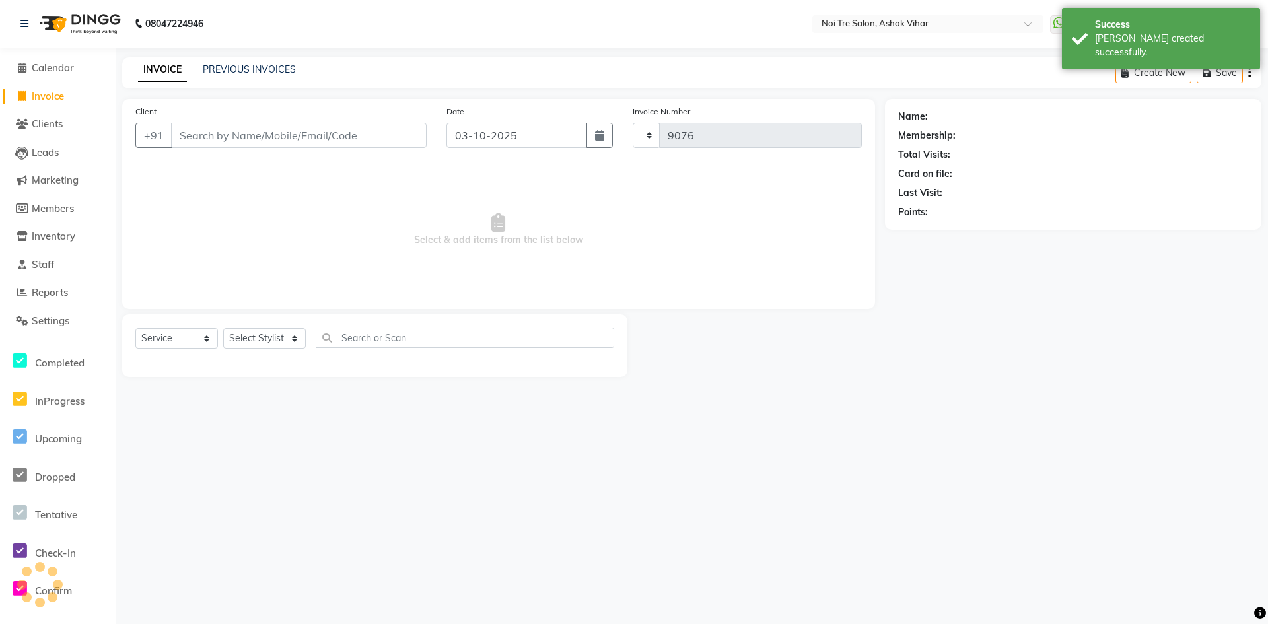
select select "4726"
click at [228, 129] on input "Client" at bounding box center [299, 135] width 256 height 25
type input "918010580877"
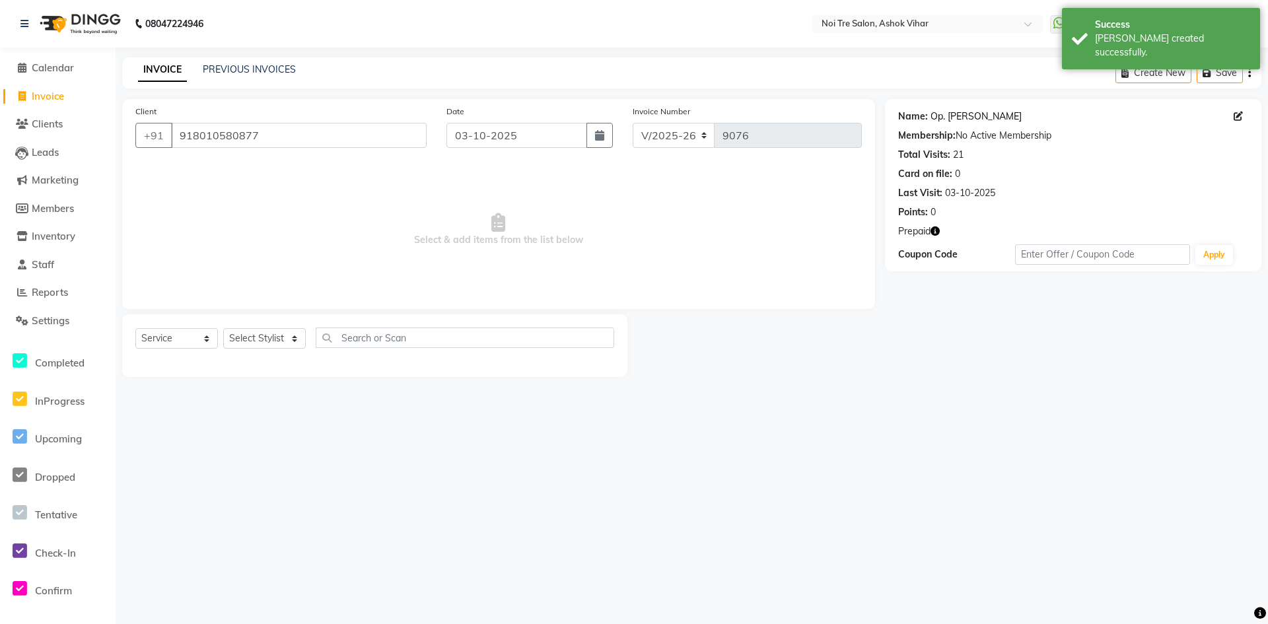
click at [956, 116] on link "Op. [PERSON_NAME]" at bounding box center [975, 117] width 91 height 14
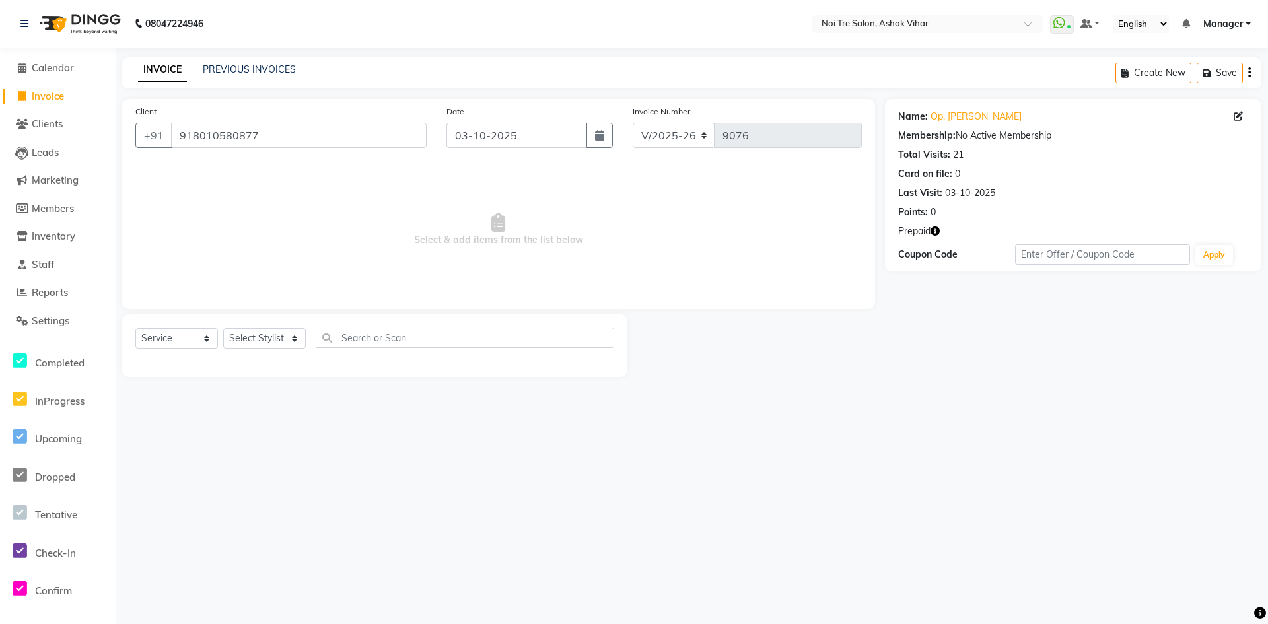
click at [59, 91] on span "Invoice" at bounding box center [48, 96] width 32 height 13
select select "service"
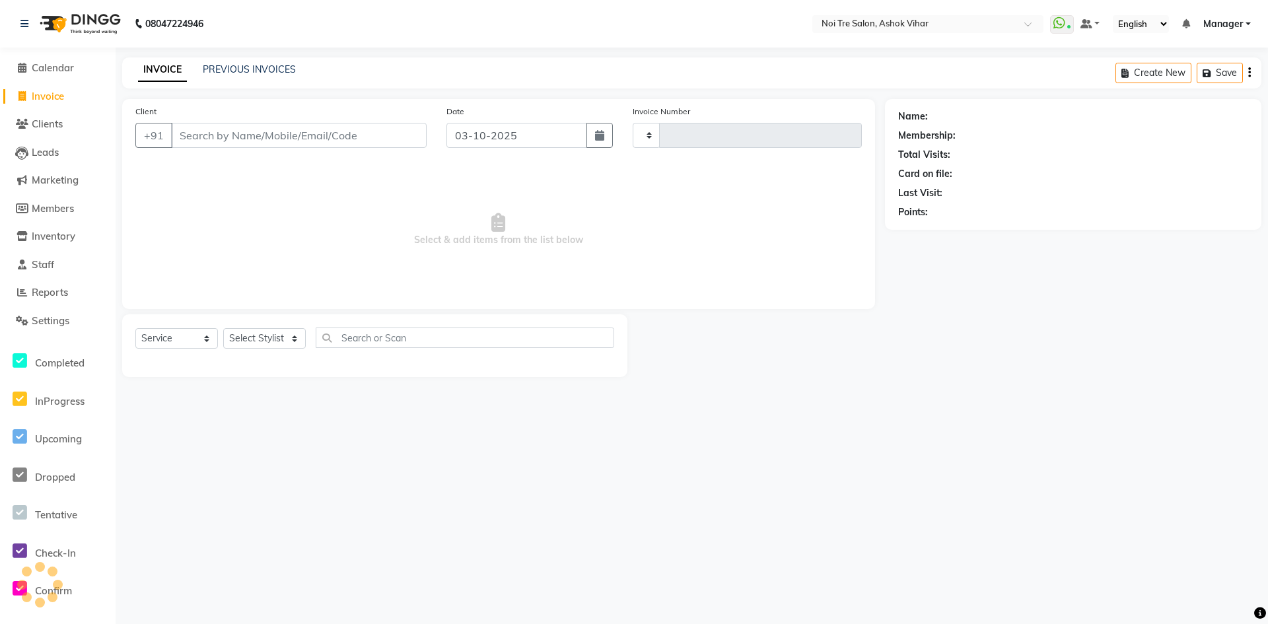
type input "9076"
select select "4726"
click at [277, 131] on input "Client" at bounding box center [299, 135] width 256 height 25
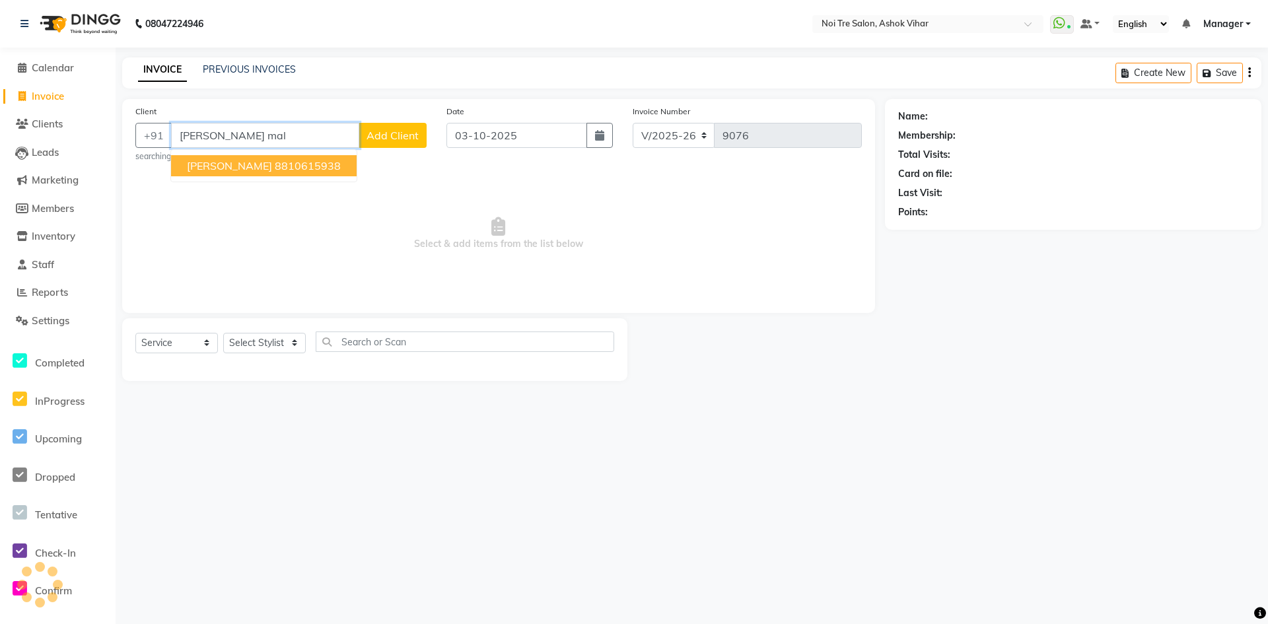
click at [254, 166] on button "[PERSON_NAME] 8810615938" at bounding box center [264, 165] width 186 height 21
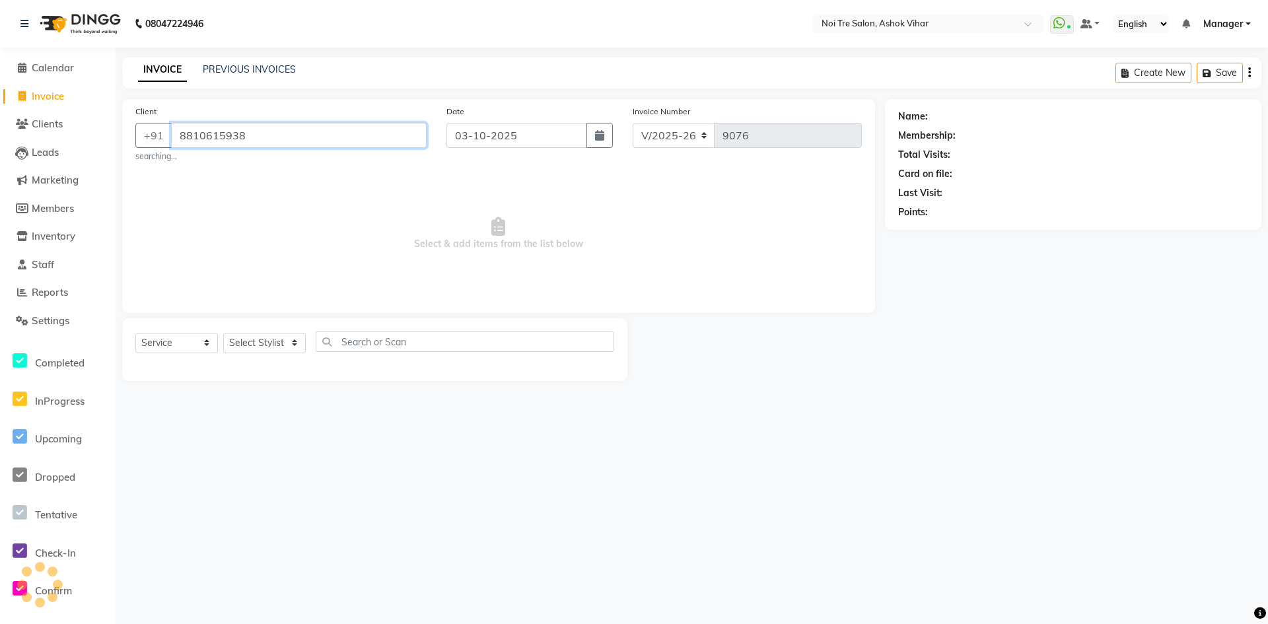
type input "8810615938"
click at [264, 344] on select "Select Stylist [PERSON_NAME] Aas Admin Ajay [PERSON_NAME] [PERSON_NAME] [PERSON…" at bounding box center [264, 343] width 83 height 20
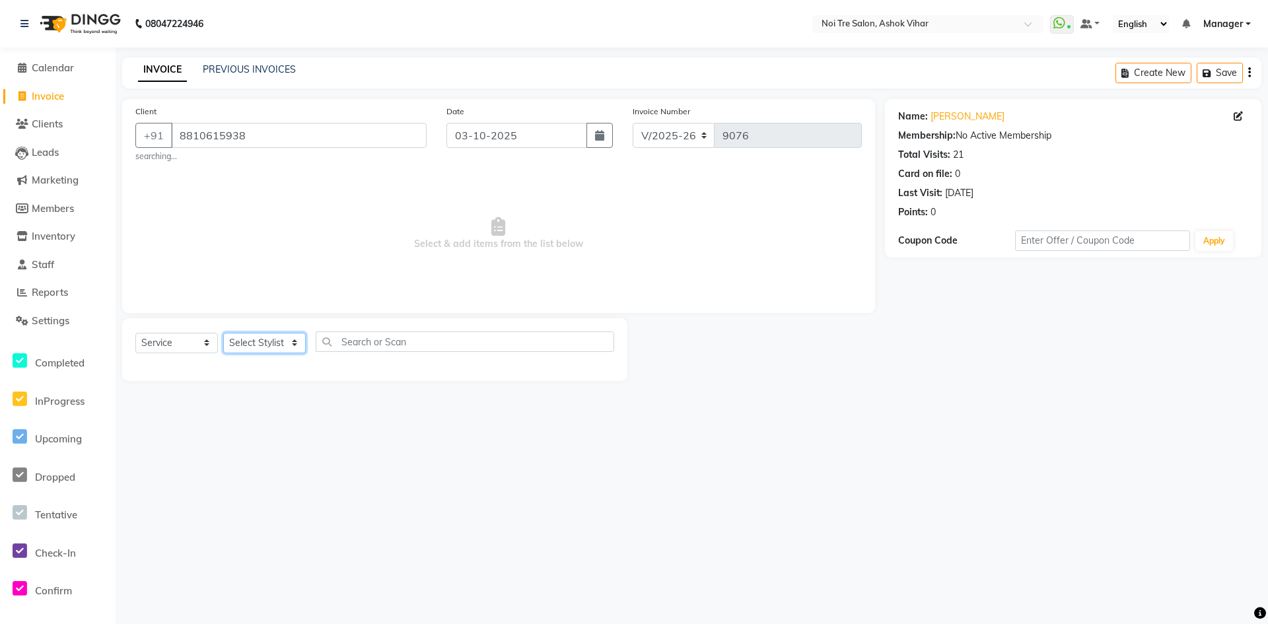
select select "65327"
click at [392, 342] on input "text" at bounding box center [465, 341] width 298 height 20
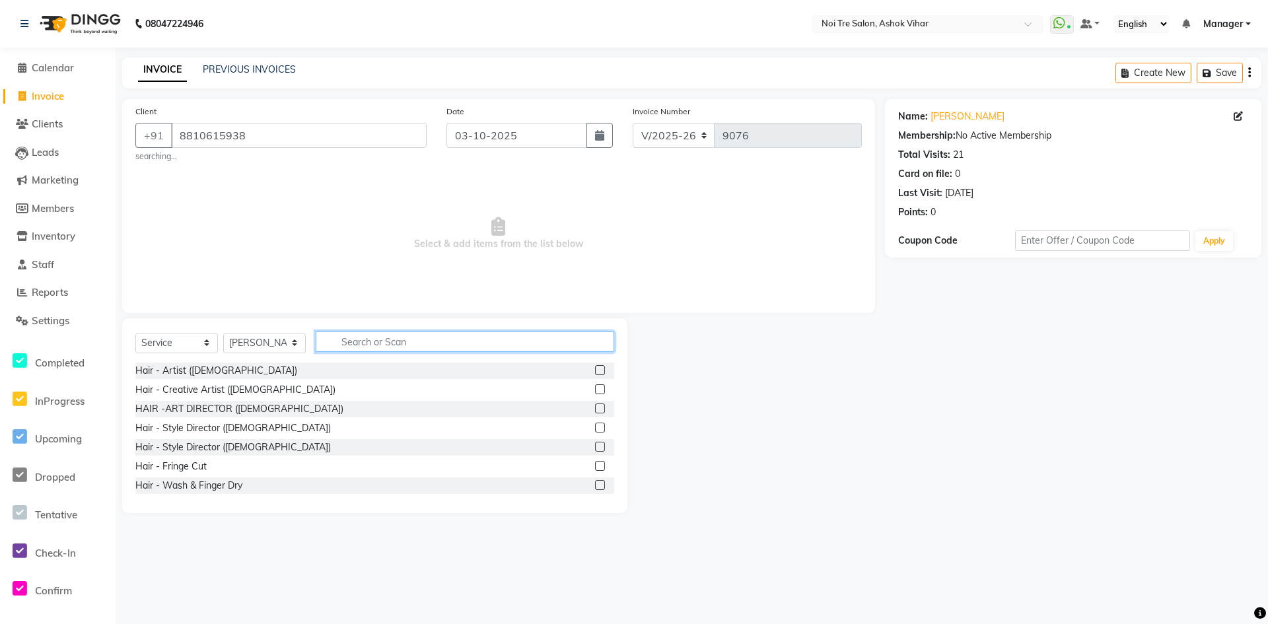
click at [395, 346] on input "text" at bounding box center [465, 341] width 298 height 20
type input "cut"
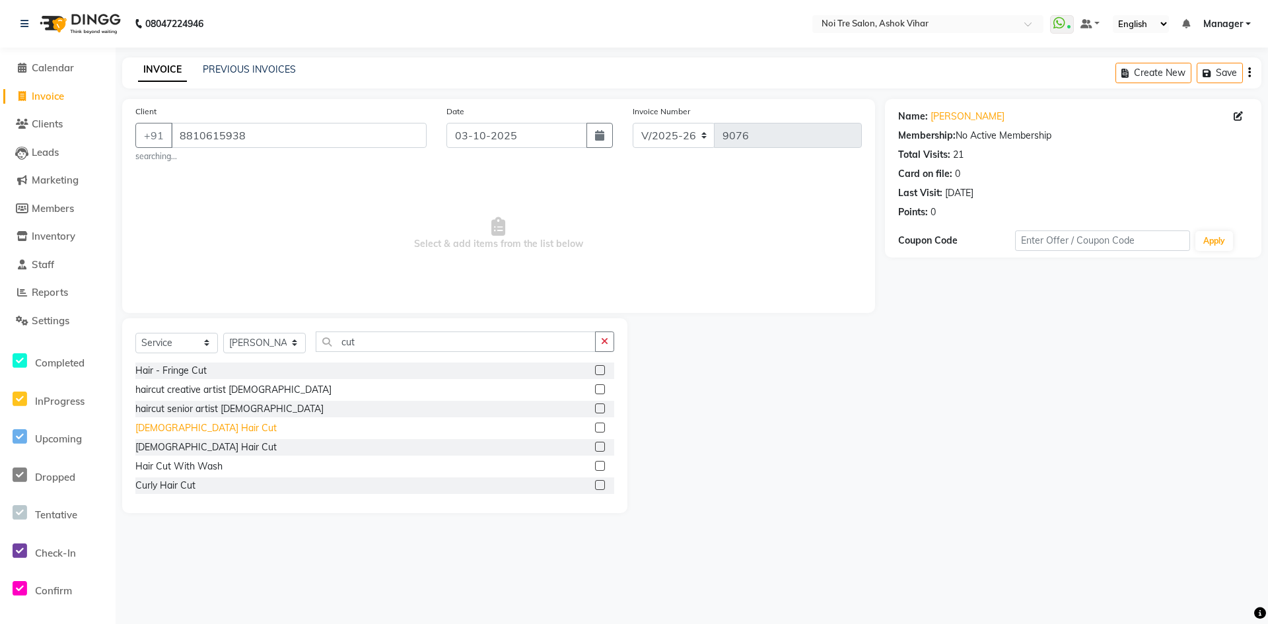
click at [191, 428] on div "[DEMOGRAPHIC_DATA] Hair Cut" at bounding box center [205, 428] width 141 height 14
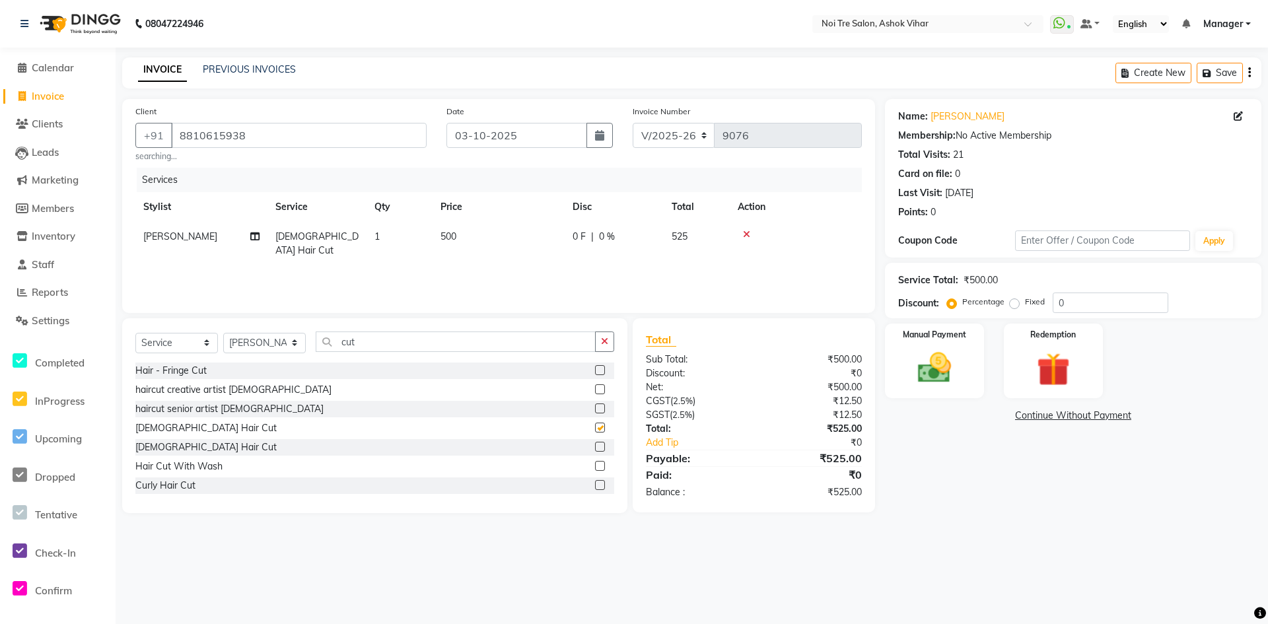
checkbox input "false"
click at [349, 349] on input "cut" at bounding box center [456, 341] width 280 height 20
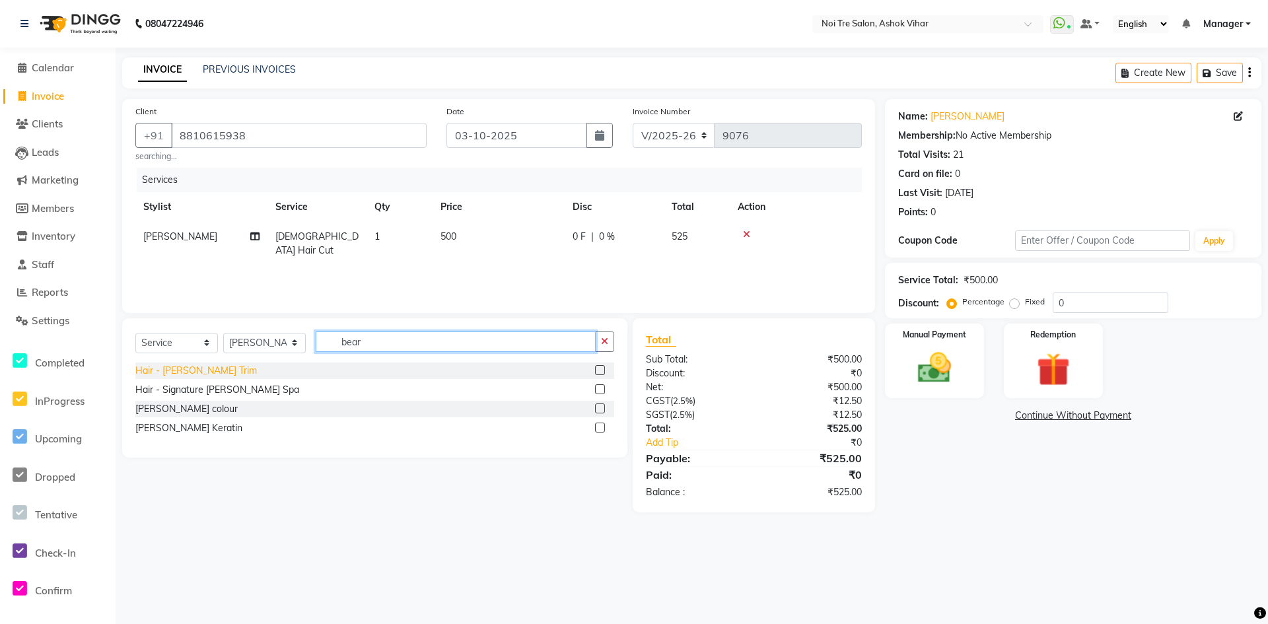
type input "bear"
click at [203, 374] on div "Hair - [PERSON_NAME] Trim" at bounding box center [195, 371] width 121 height 14
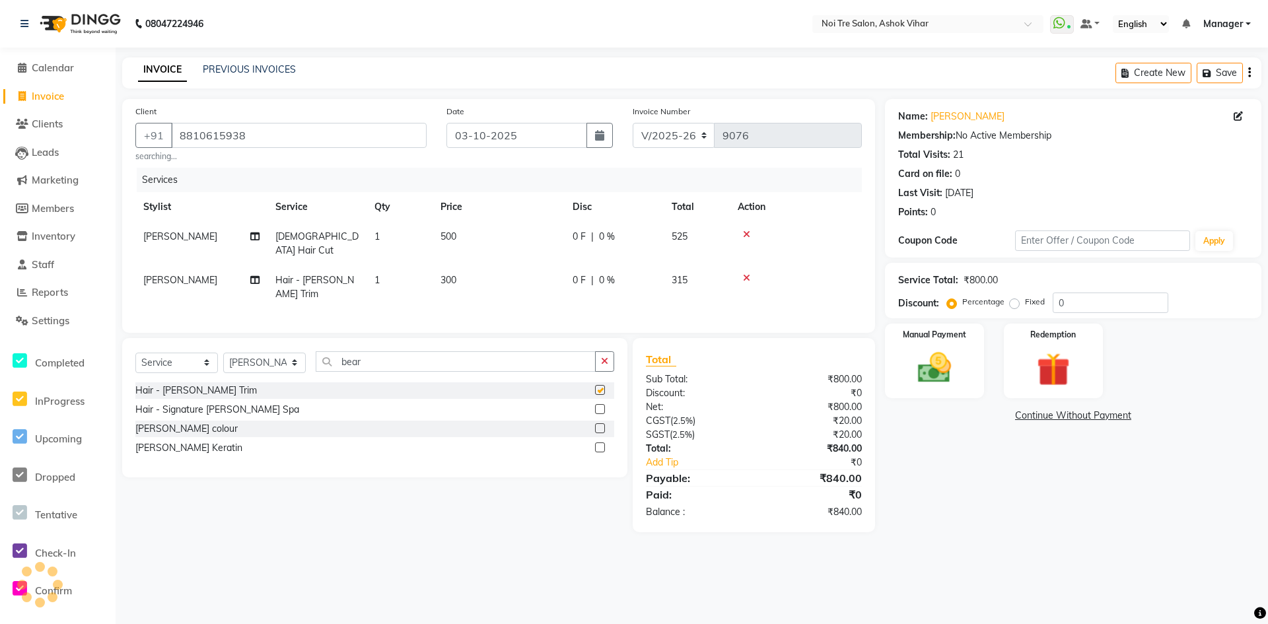
checkbox input "false"
click at [541, 240] on td "500" at bounding box center [498, 244] width 132 height 44
select select "65327"
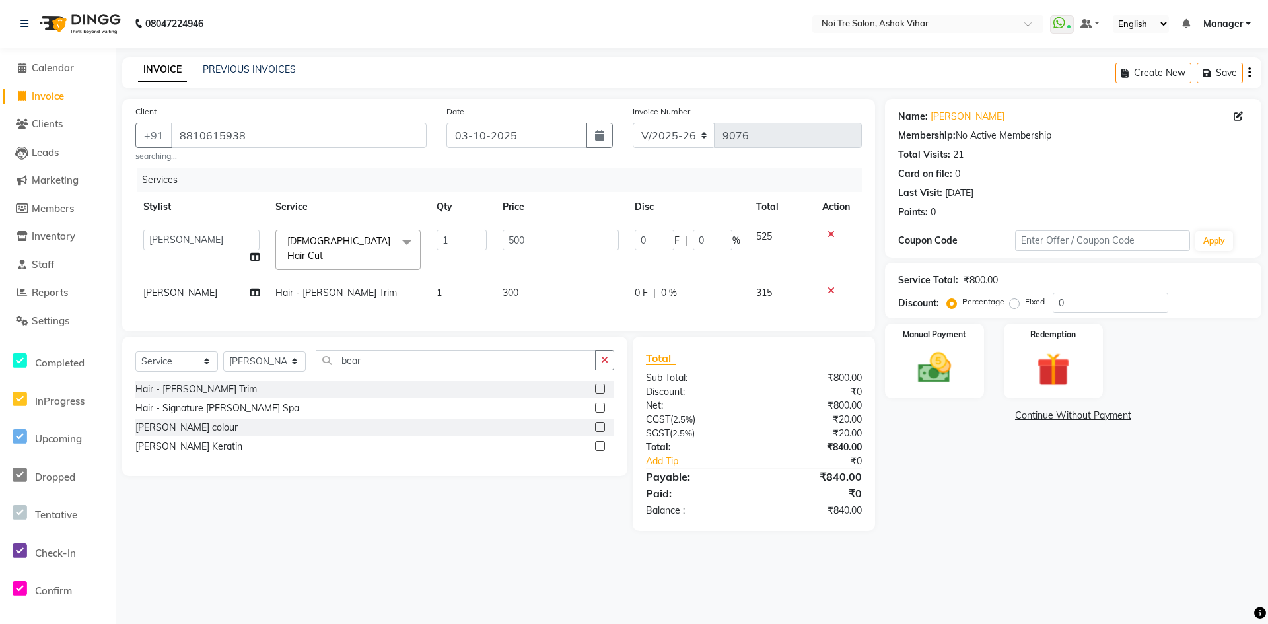
click at [541, 240] on input "500" at bounding box center [560, 240] width 116 height 20
type input "476"
click at [539, 279] on td "300" at bounding box center [561, 293] width 132 height 30
select select "65327"
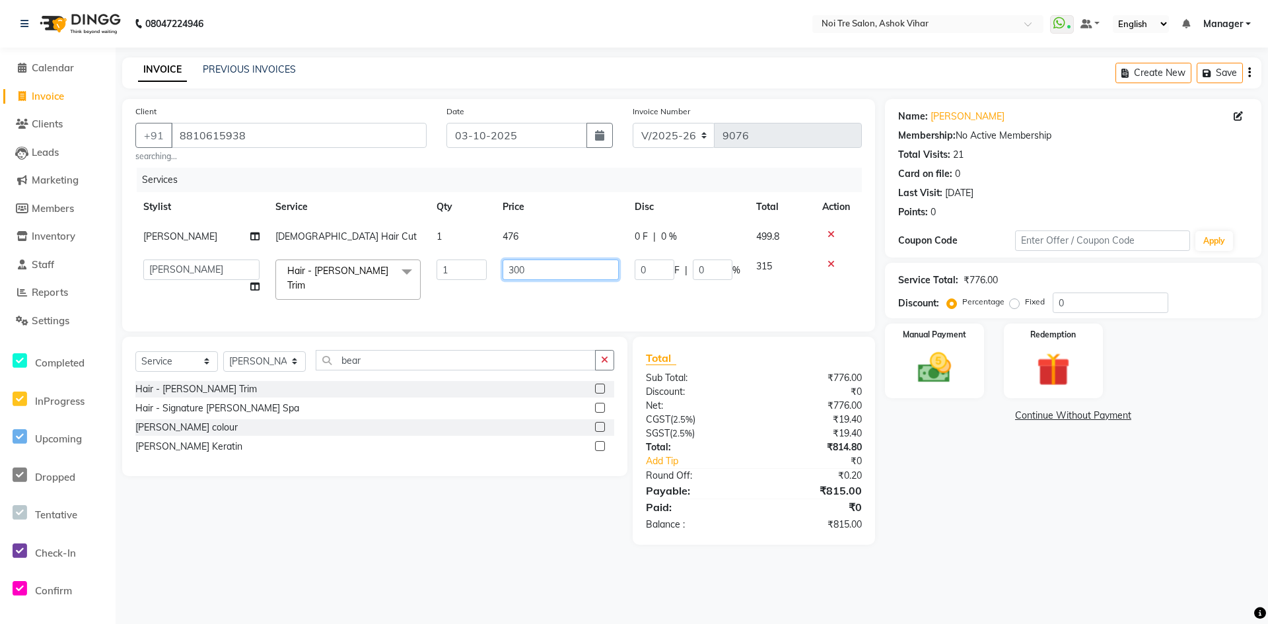
click at [539, 279] on input "300" at bounding box center [560, 269] width 116 height 20
type input "285"
click at [564, 292] on div "Services Stylist Service Qty Price Disc Total Action [PERSON_NAME] [DEMOGRAPHIC…" at bounding box center [498, 243] width 726 height 151
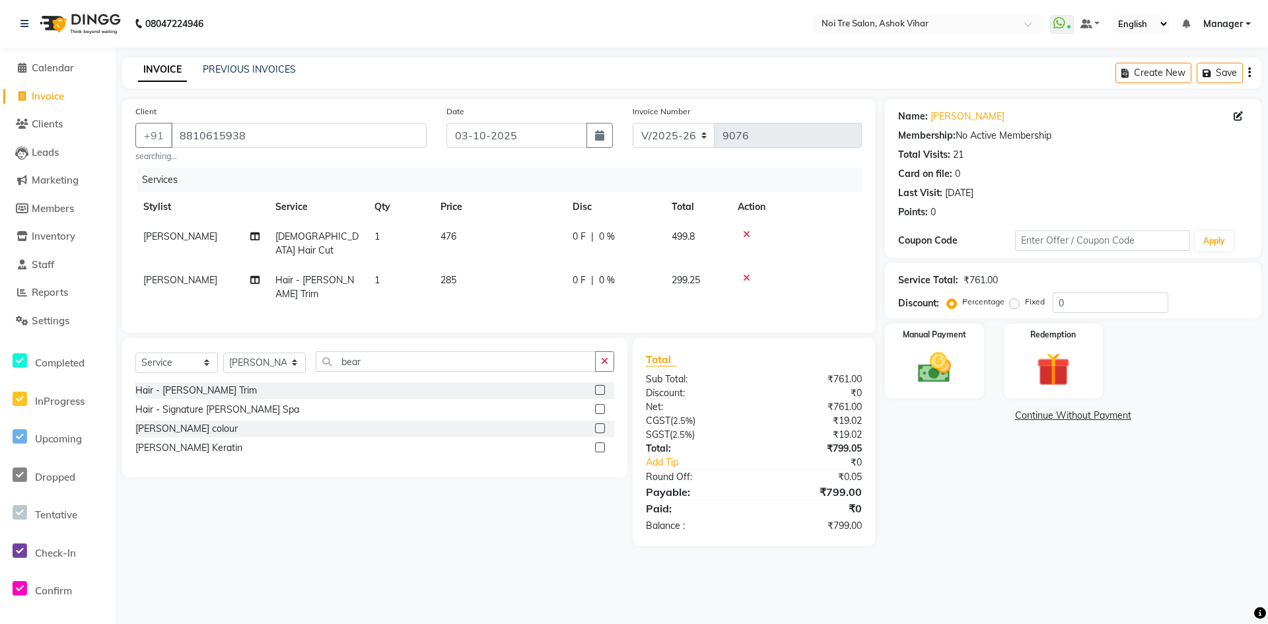
click at [557, 265] on td "285" at bounding box center [498, 287] width 132 height 44
select select "65327"
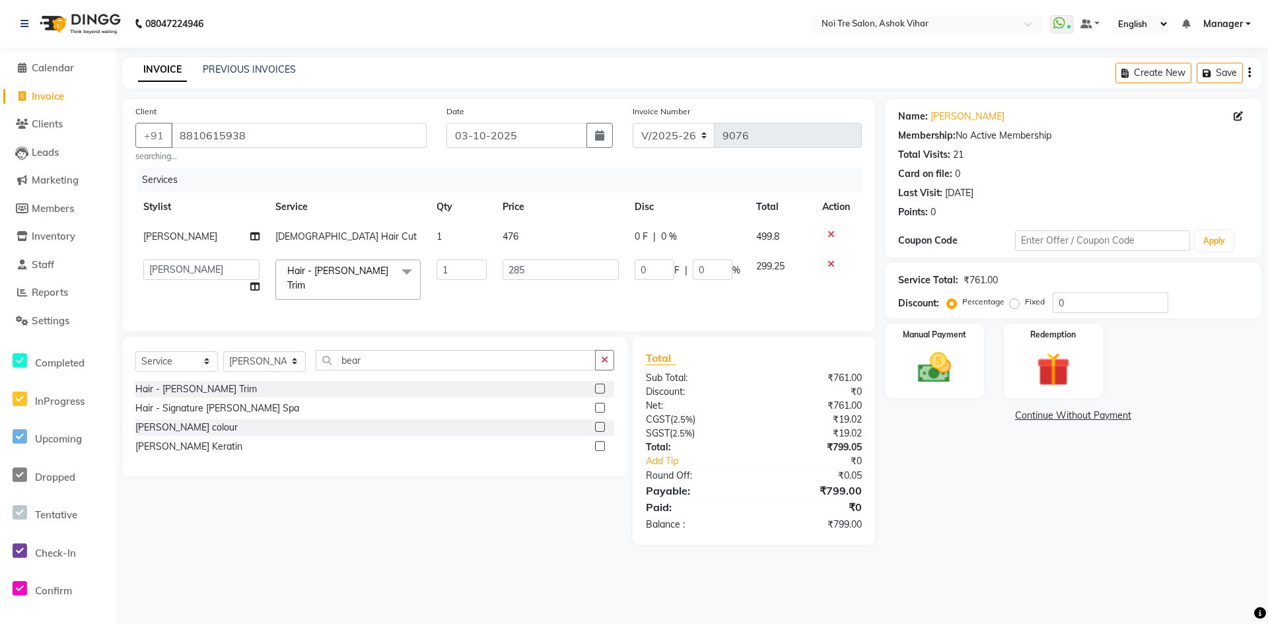
click at [557, 265] on input "285" at bounding box center [560, 269] width 116 height 20
type input "286"
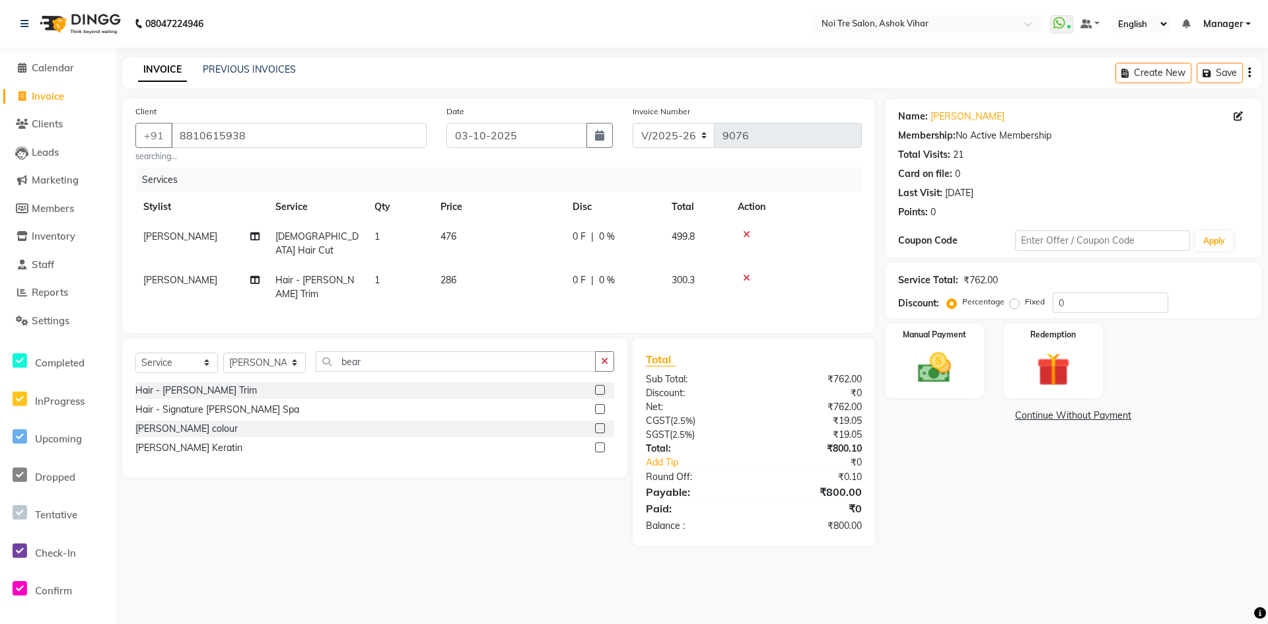
click at [553, 291] on div "Services Stylist Service Qty Price Disc Total Action [PERSON_NAME] [DEMOGRAPHIC…" at bounding box center [498, 244] width 726 height 152
click at [905, 345] on div "Manual Payment" at bounding box center [934, 361] width 103 height 78
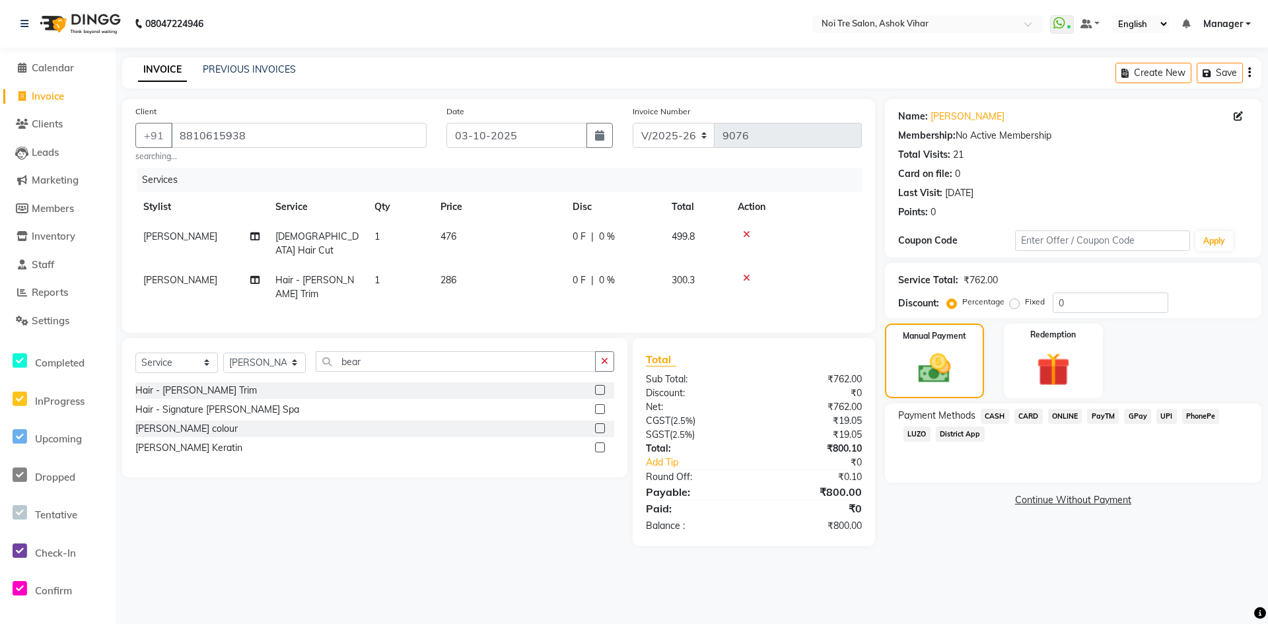
click at [1003, 409] on span "CASH" at bounding box center [994, 416] width 28 height 15
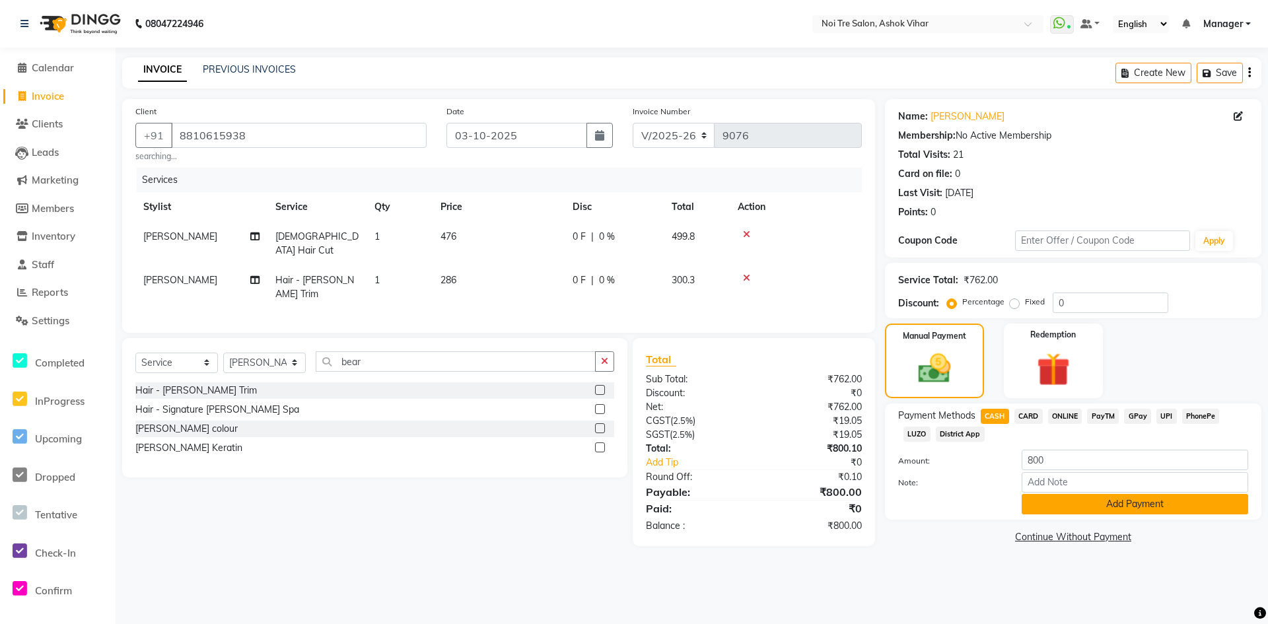
click at [1026, 504] on button "Add Payment" at bounding box center [1134, 504] width 226 height 20
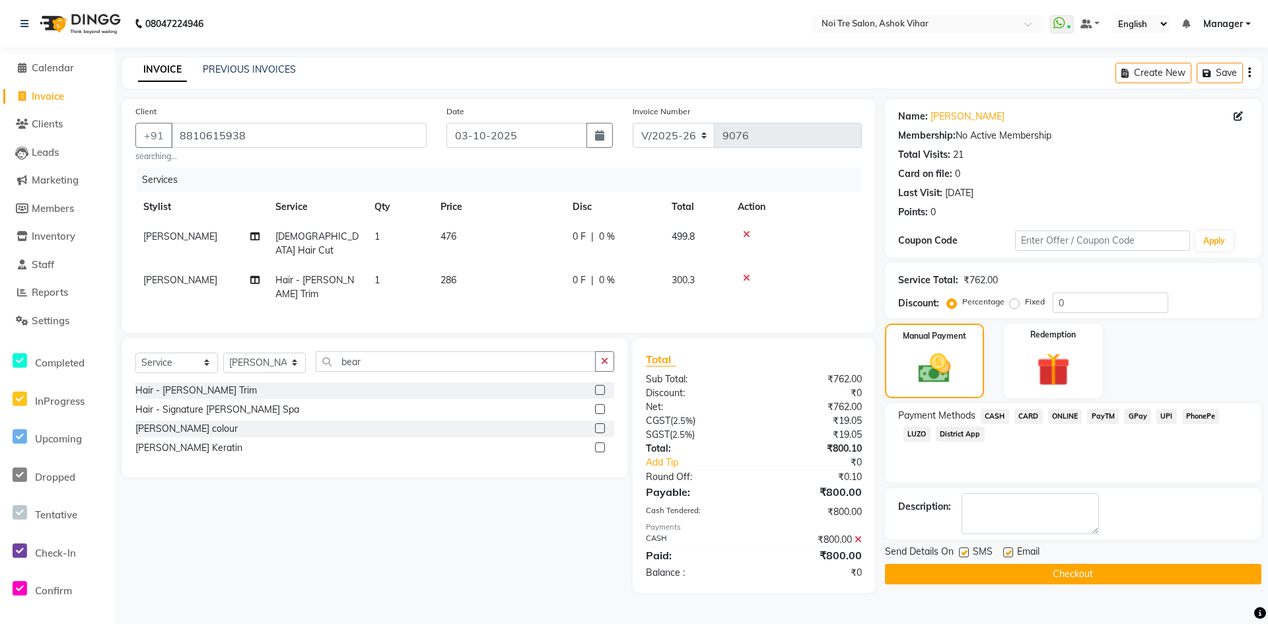
click at [1016, 568] on button "Checkout" at bounding box center [1073, 574] width 376 height 20
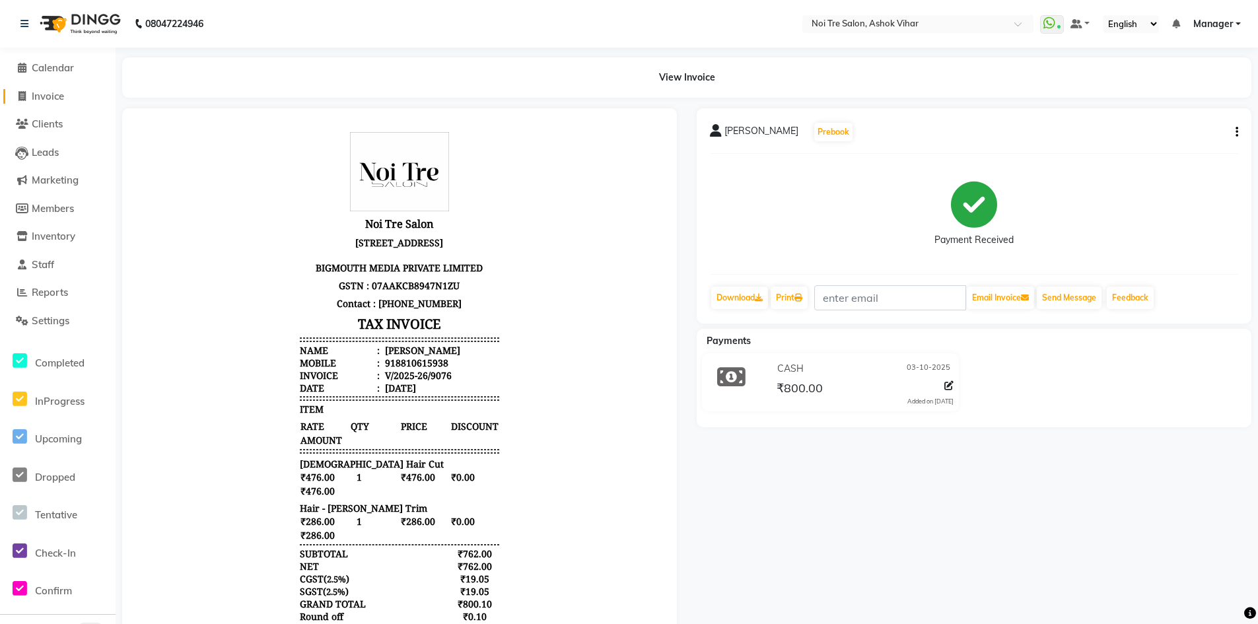
click at [41, 98] on span "Invoice" at bounding box center [48, 96] width 32 height 13
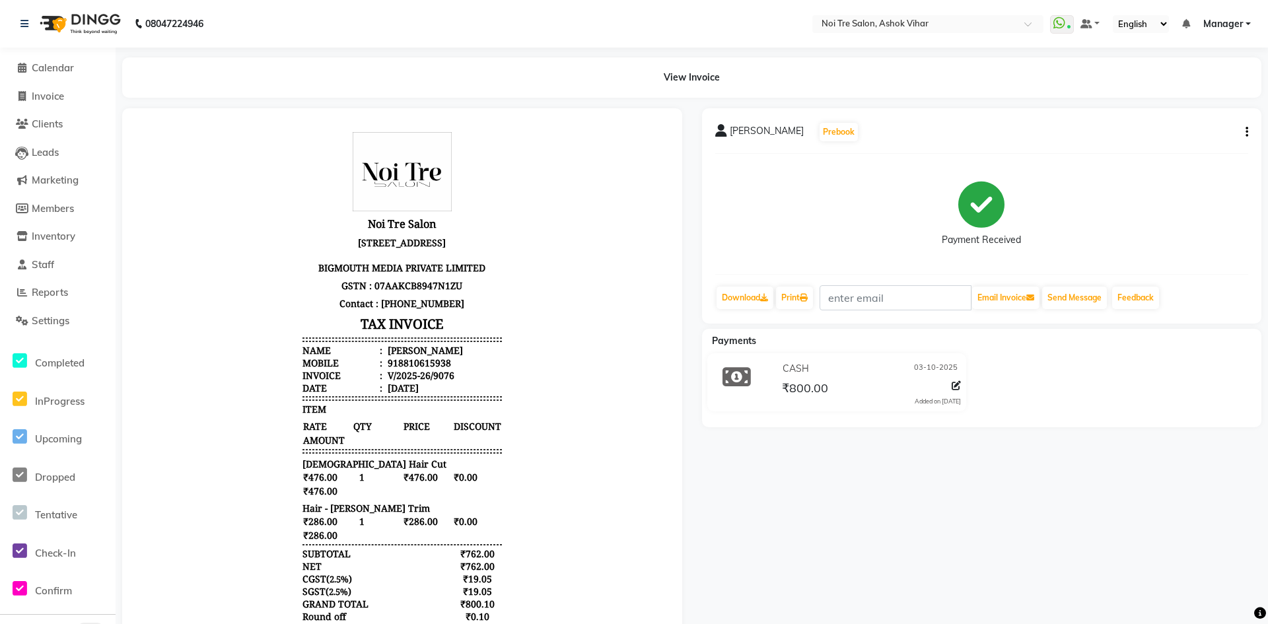
select select "service"
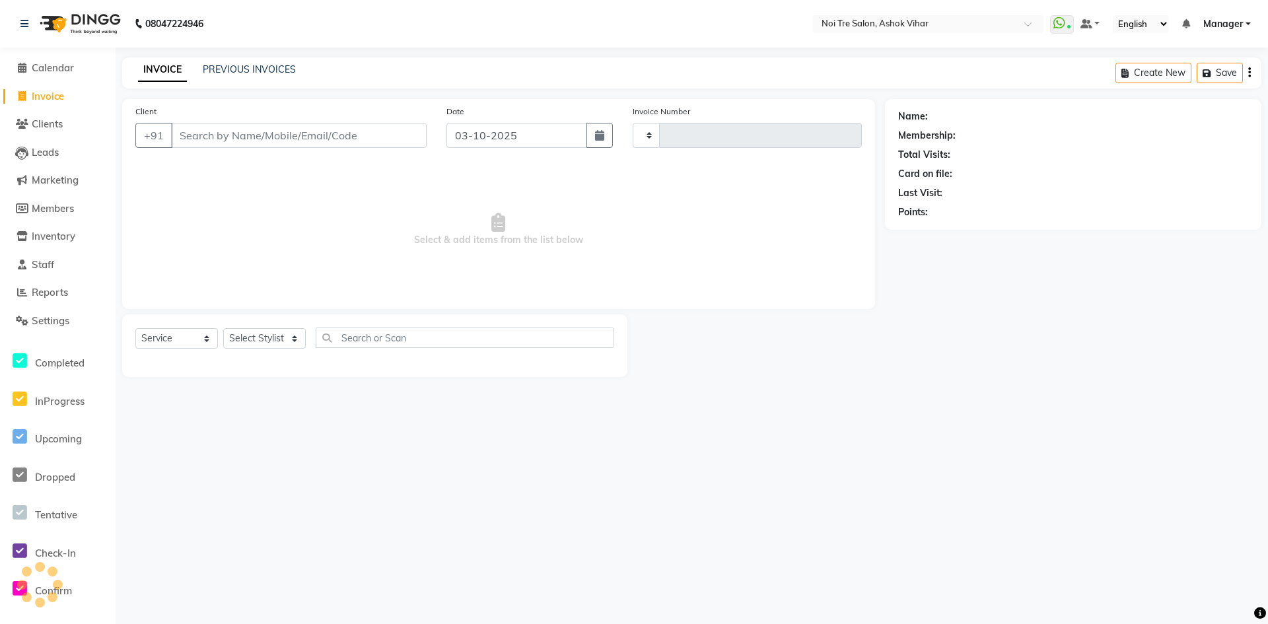
type input "9077"
select select "4726"
click at [252, 68] on link "PREVIOUS INVOICES" at bounding box center [249, 69] width 93 height 12
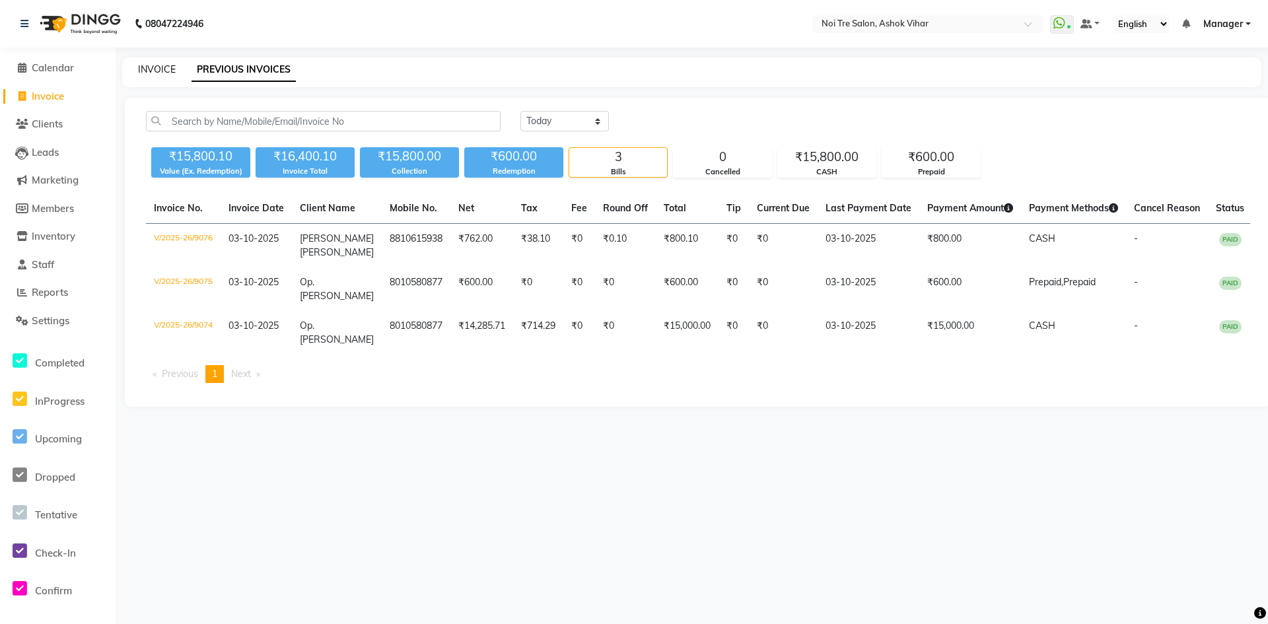
click at [156, 64] on link "INVOICE" at bounding box center [157, 69] width 38 height 12
select select "4726"
select select "service"
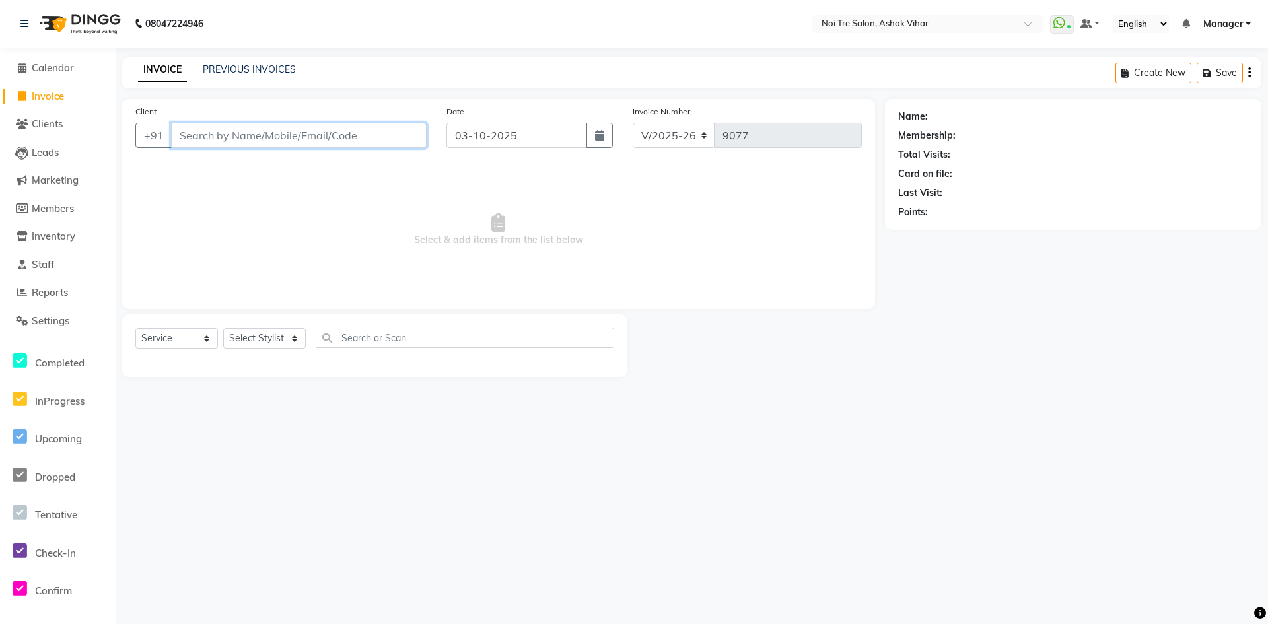
click at [191, 131] on input "Client" at bounding box center [299, 135] width 256 height 25
click at [205, 139] on input "Client" at bounding box center [299, 135] width 256 height 25
click at [266, 142] on input "Client" at bounding box center [299, 135] width 256 height 25
click at [254, 135] on input "Client" at bounding box center [299, 135] width 256 height 25
click at [285, 65] on link "PREVIOUS INVOICES" at bounding box center [249, 69] width 93 height 12
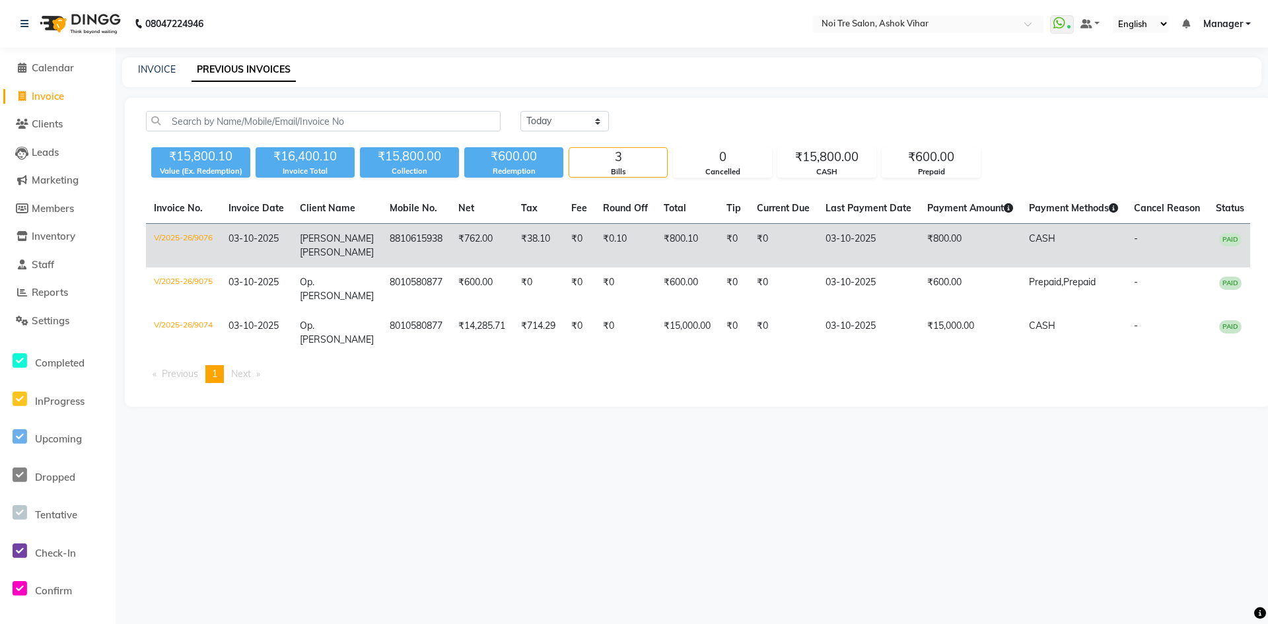
click at [424, 245] on td "8810615938" at bounding box center [416, 246] width 69 height 44
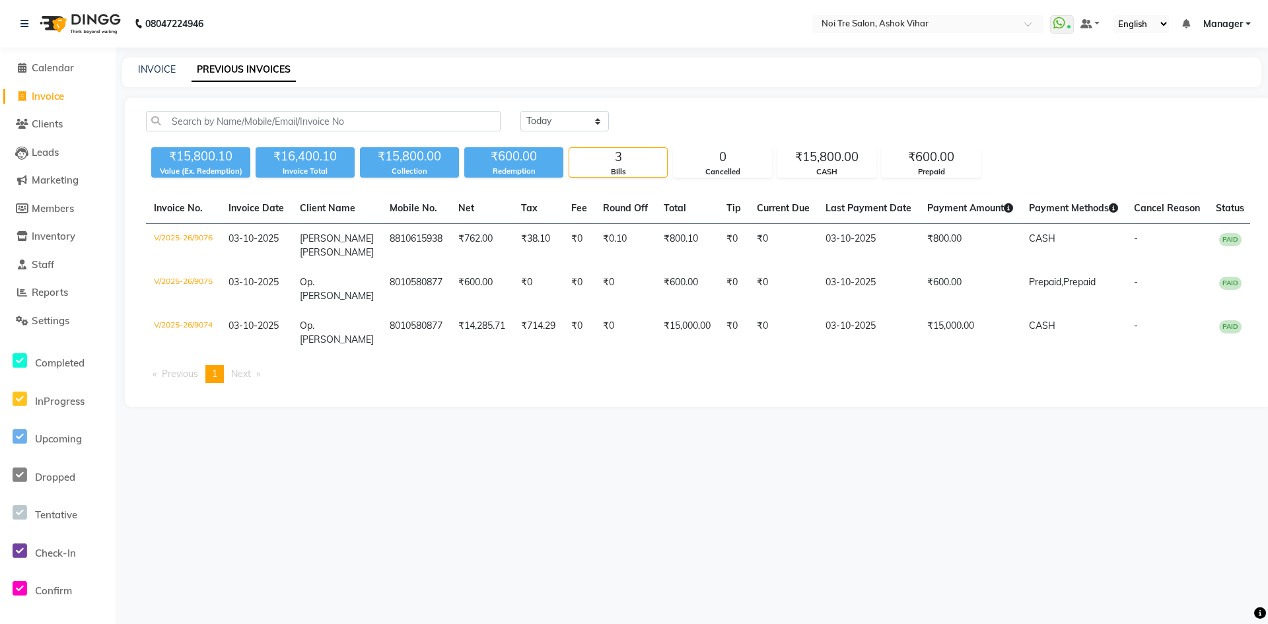
click at [42, 97] on span "Invoice" at bounding box center [48, 96] width 32 height 13
select select "service"
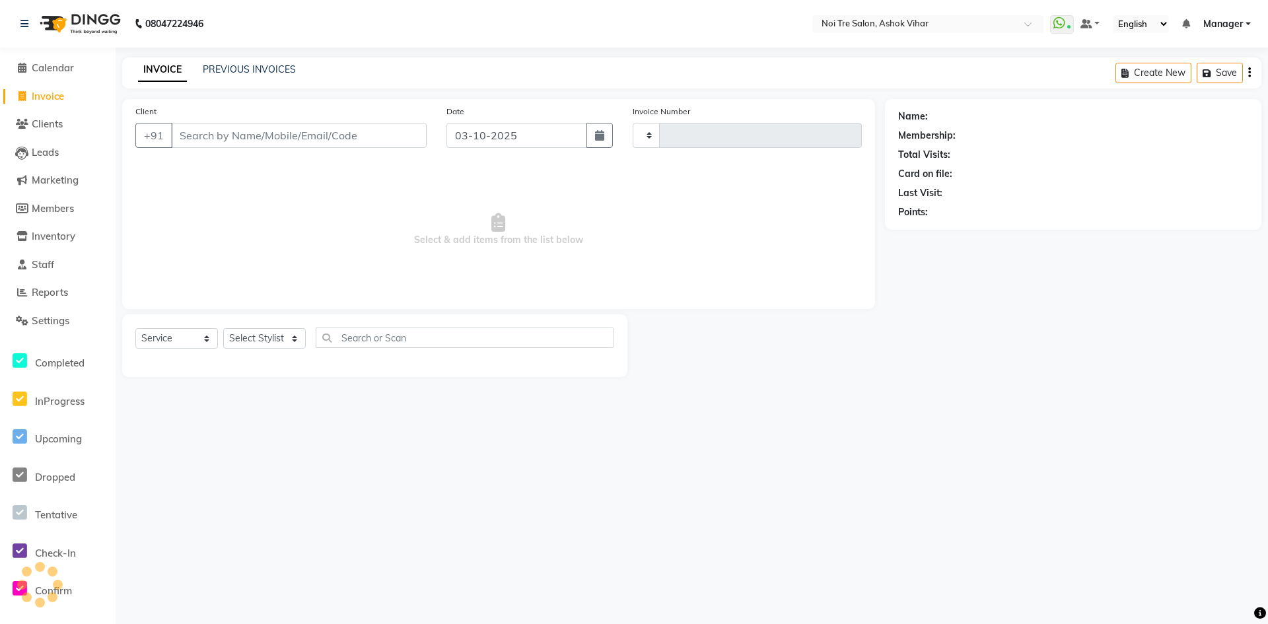
type input "9077"
select select "4726"
click at [269, 132] on input "Client" at bounding box center [299, 135] width 256 height 25
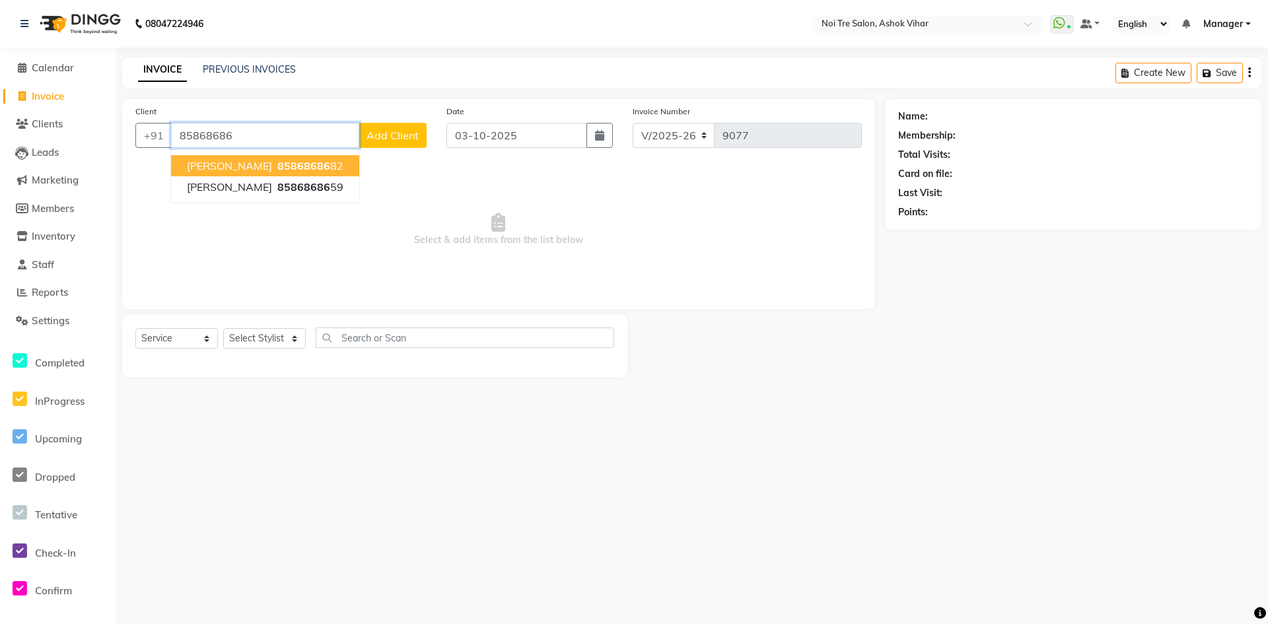
click at [230, 170] on span "[PERSON_NAME]" at bounding box center [229, 165] width 85 height 13
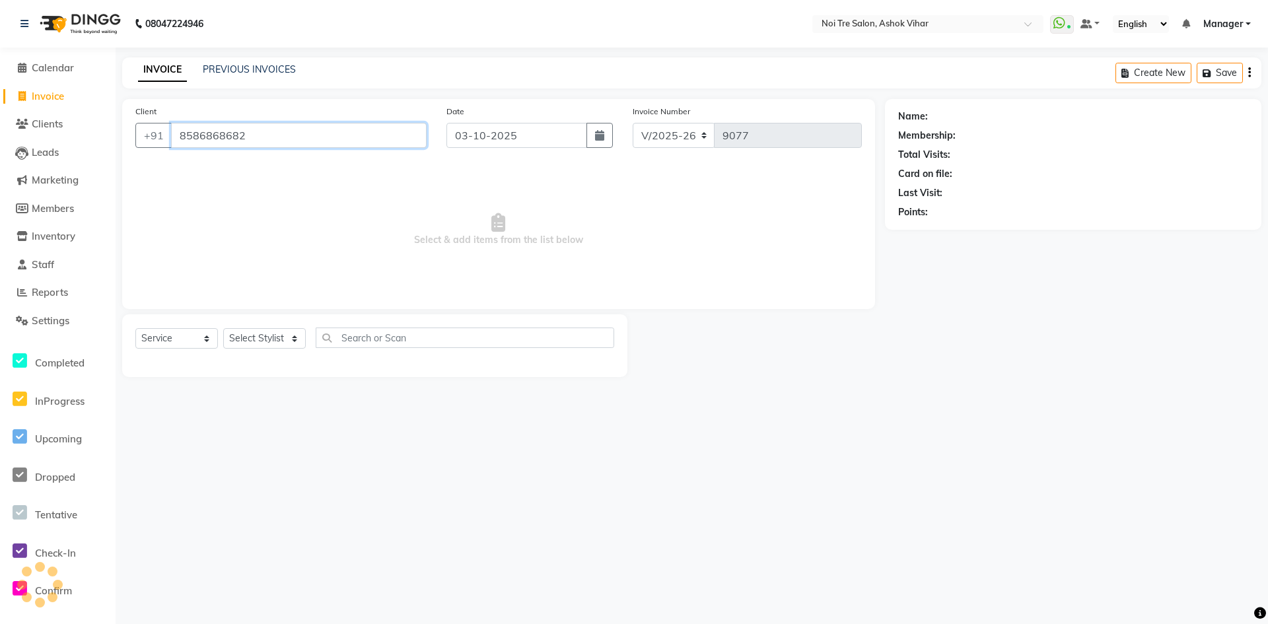
type input "8586868682"
click at [263, 332] on select "Select Stylist [PERSON_NAME] Aas Admin Ajay [PERSON_NAME] [PERSON_NAME] [PERSON…" at bounding box center [264, 338] width 83 height 20
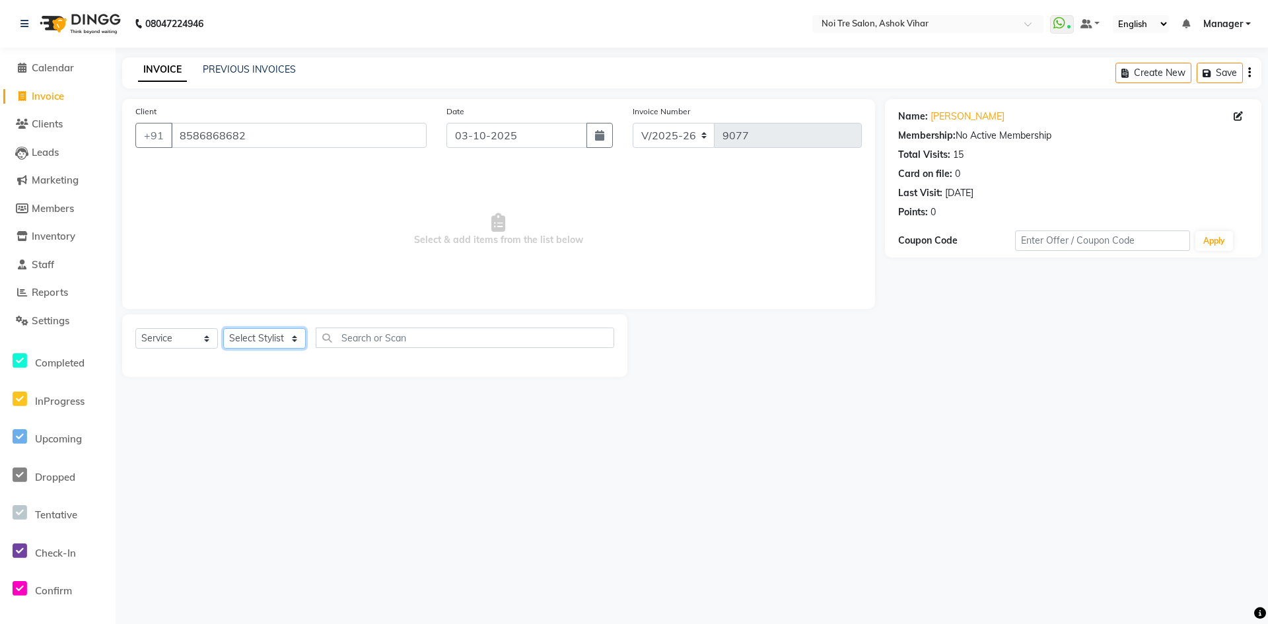
select select "28265"
click at [387, 346] on input "text" at bounding box center [465, 337] width 298 height 20
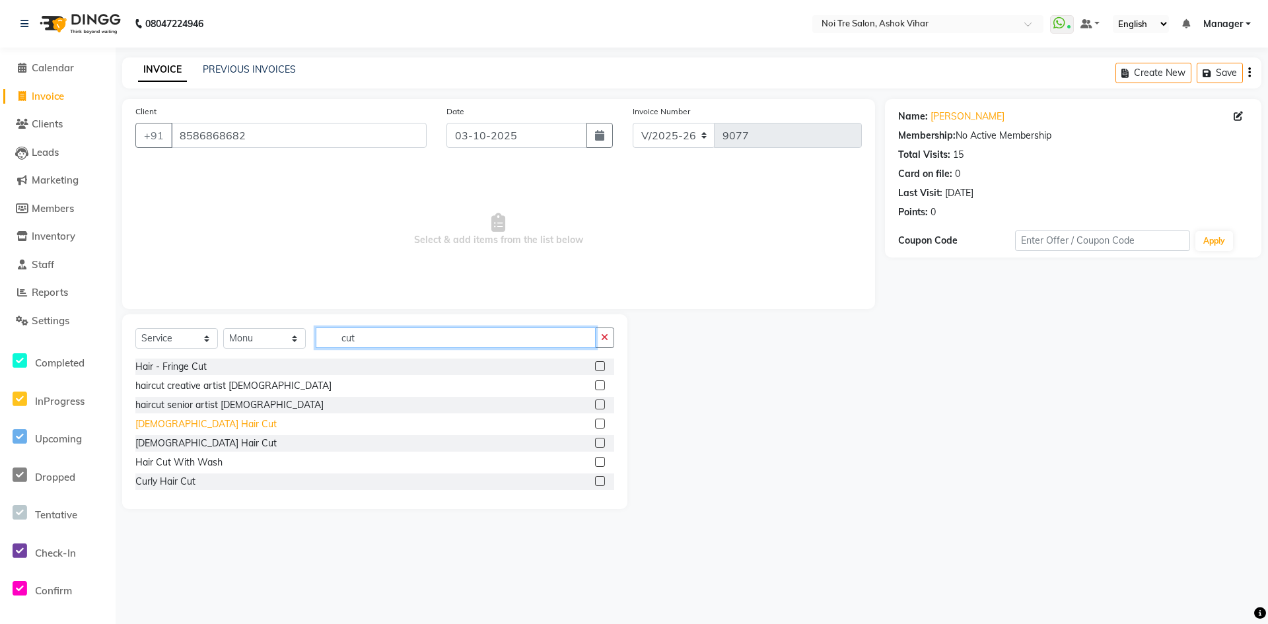
type input "cut"
click at [172, 426] on div "[DEMOGRAPHIC_DATA] Hair Cut" at bounding box center [205, 424] width 141 height 14
checkbox input "false"
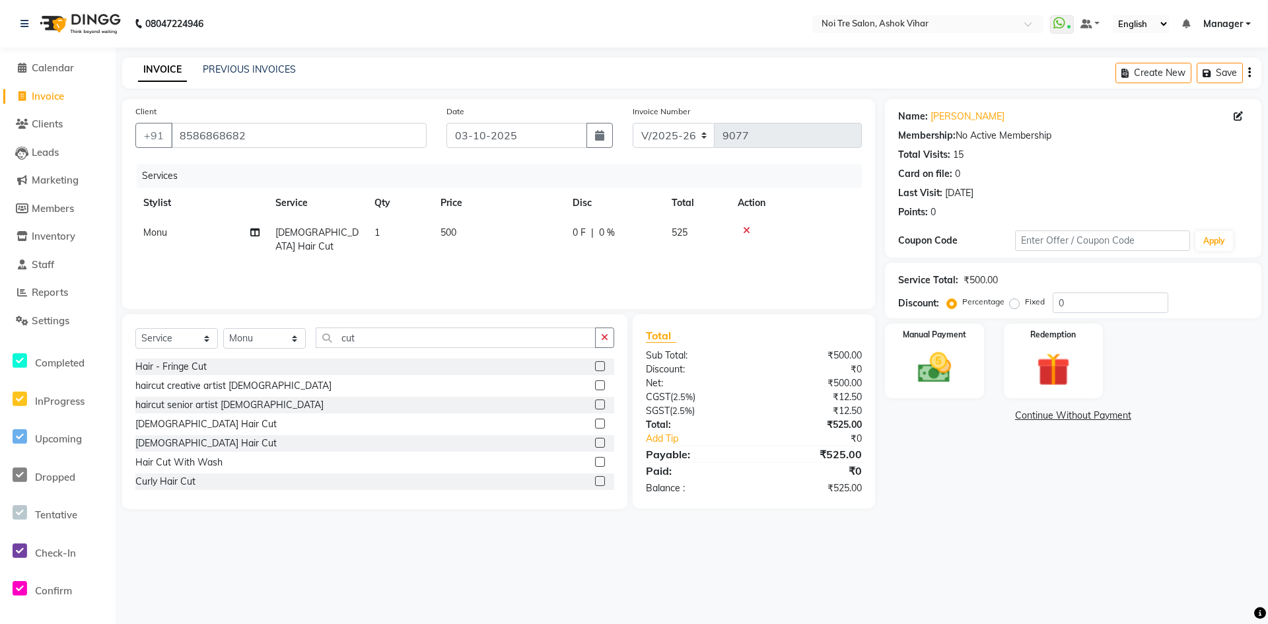
click at [567, 219] on td "0 F | 0 %" at bounding box center [614, 240] width 99 height 44
select select "28265"
click at [559, 234] on input "500" at bounding box center [560, 236] width 116 height 20
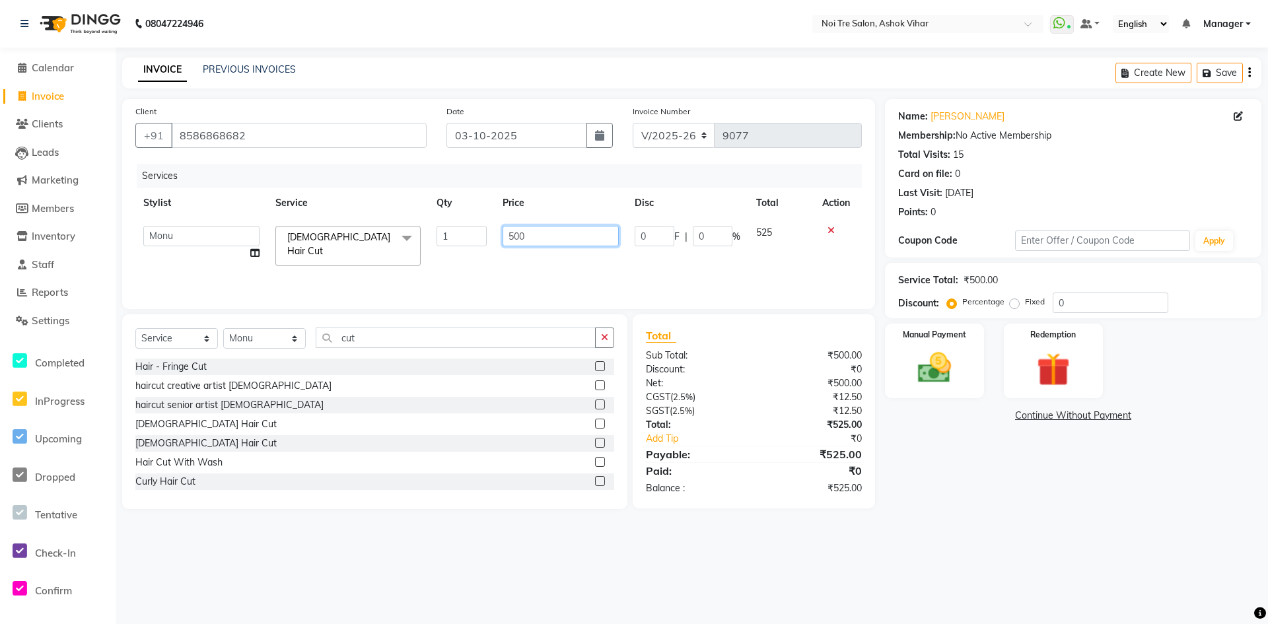
click at [559, 234] on input "500" at bounding box center [560, 236] width 116 height 20
type input "667"
click at [557, 257] on div "Services Stylist Service Qty Price Disc Total Action [PERSON_NAME] Aas Admin [P…" at bounding box center [498, 230] width 726 height 132
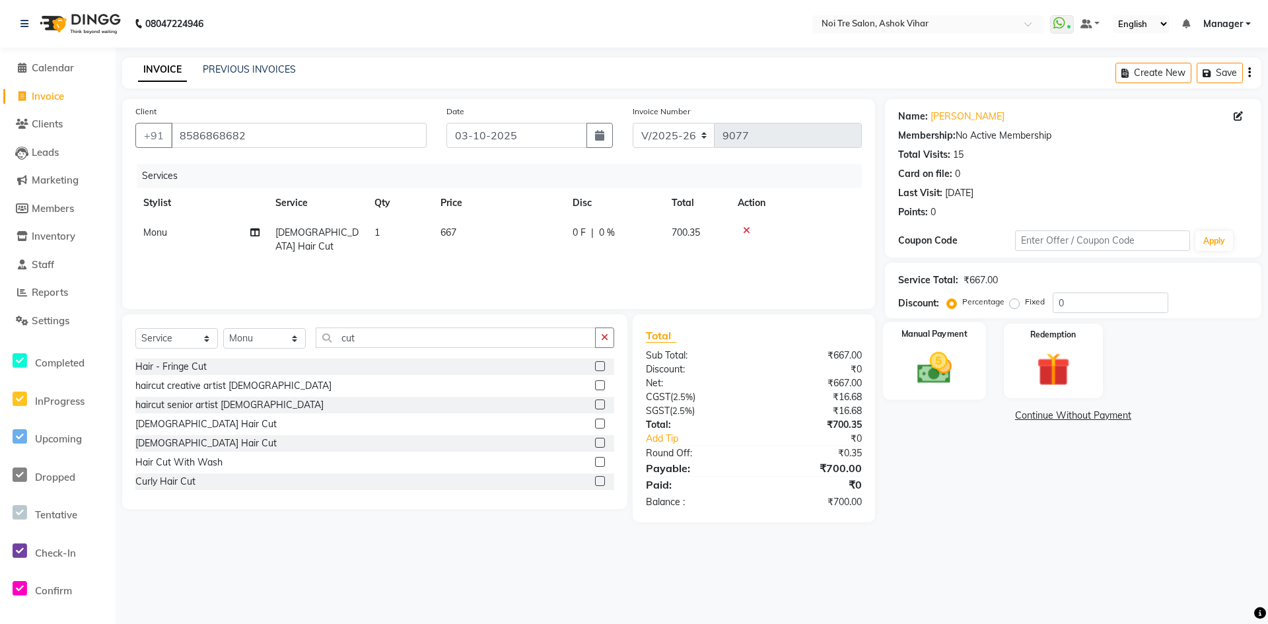
click at [972, 352] on div "Manual Payment" at bounding box center [934, 361] width 103 height 78
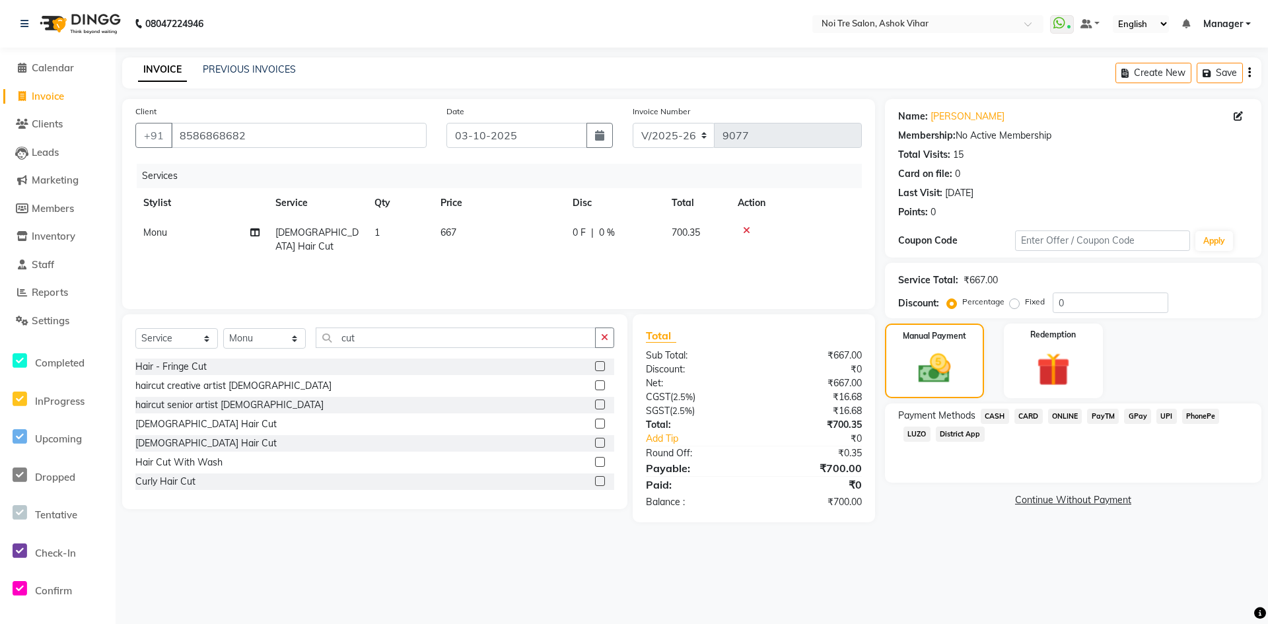
click at [1039, 419] on span "CARD" at bounding box center [1028, 416] width 28 height 15
click at [1027, 508] on button "Add Payment" at bounding box center [1134, 504] width 226 height 20
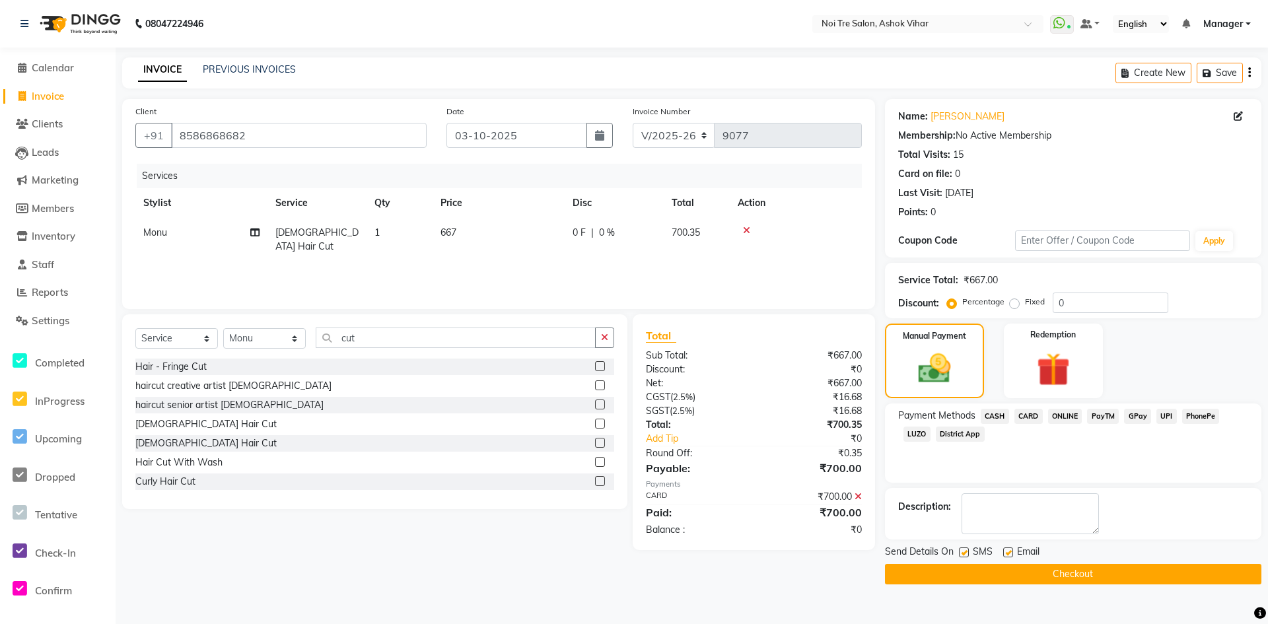
click at [1004, 580] on button "Checkout" at bounding box center [1073, 574] width 376 height 20
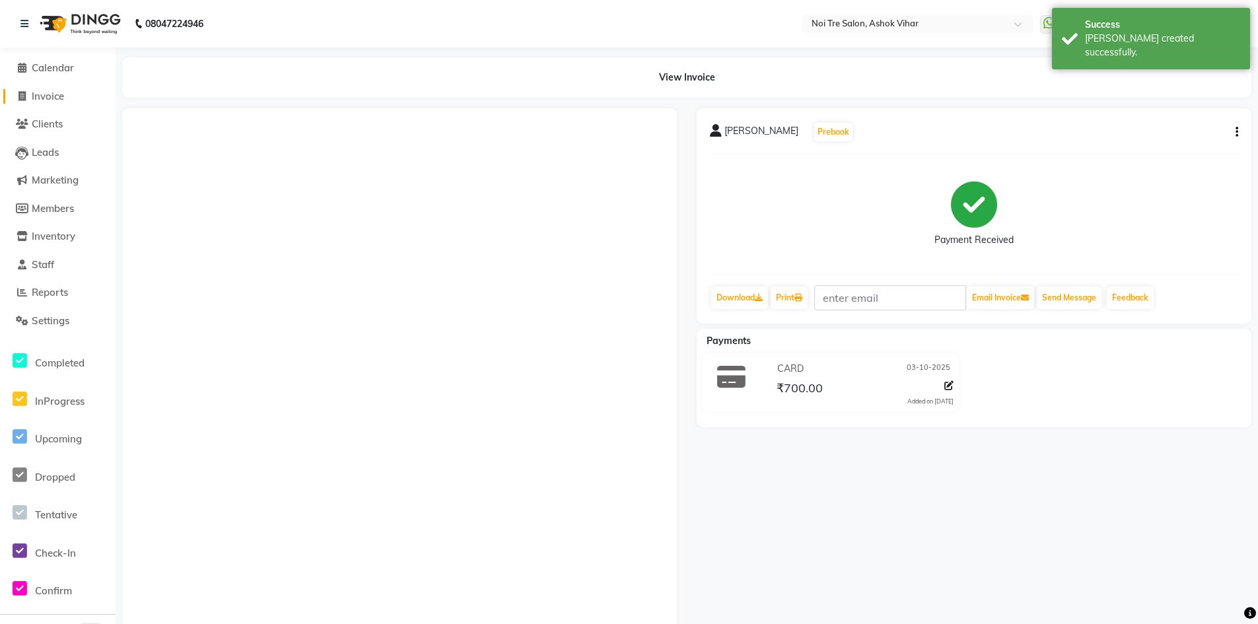
click at [62, 93] on span "Invoice" at bounding box center [48, 96] width 32 height 13
select select "service"
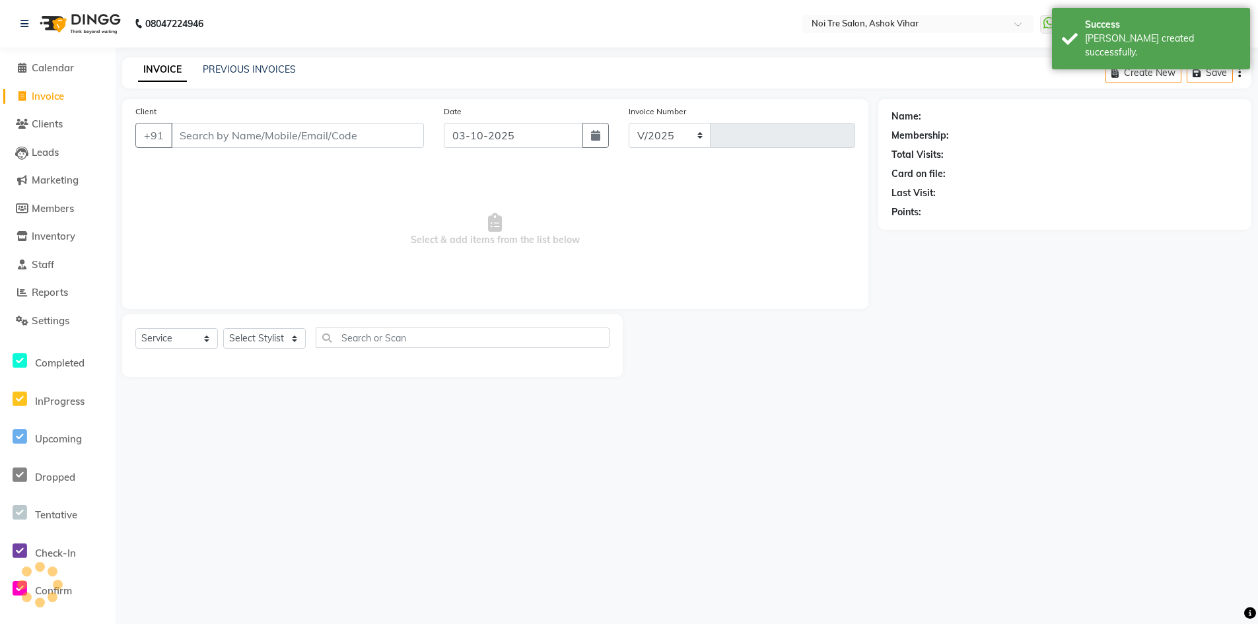
select select "4726"
type input "9079"
